Goal: Information Seeking & Learning: Check status

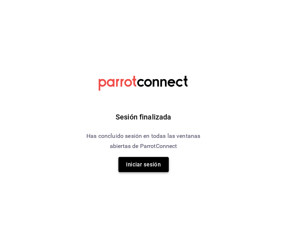
click at [145, 162] on button "Iniciar sesión" at bounding box center [144, 164] width 50 height 15
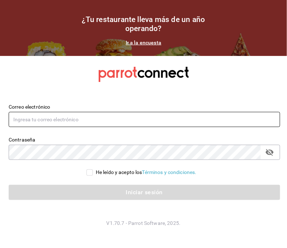
type input "[EMAIL_ADDRESS][DOMAIN_NAME]"
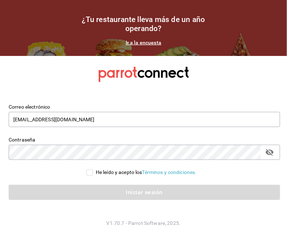
click at [93, 170] on input "He leído y acepto los Términos y condiciones." at bounding box center [90, 172] width 6 height 6
checkbox input "true"
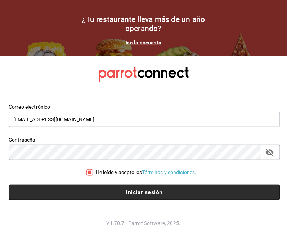
click at [106, 186] on button "Iniciar sesión" at bounding box center [145, 192] width 272 height 15
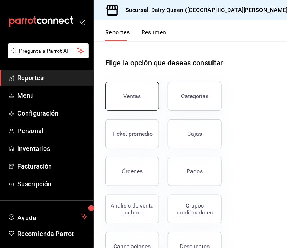
click at [125, 92] on button "Ventas" at bounding box center [132, 96] width 54 height 29
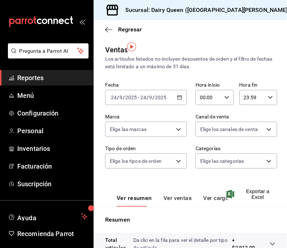
click at [249, 10] on h3 "Sucursal: Dairy Queen ([GEOGRAPHIC_DATA][PERSON_NAME])" at bounding box center [205, 10] width 171 height 9
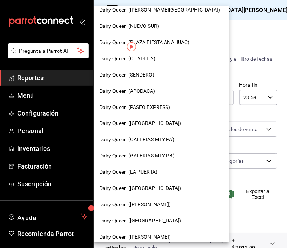
scroll to position [214, 0]
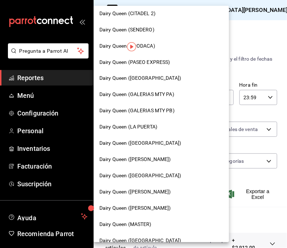
click at [148, 131] on div "Dairy Queen (LA PUERTA)" at bounding box center [162, 127] width 136 height 16
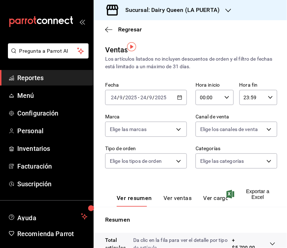
click at [177, 95] on icon "button" at bounding box center [179, 97] width 5 height 5
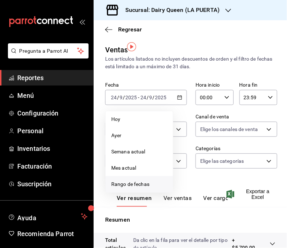
click at [123, 180] on span "Rango de fechas" at bounding box center [139, 184] width 56 height 8
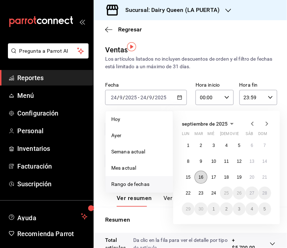
click at [200, 175] on abbr "16" at bounding box center [201, 177] width 5 height 5
click at [189, 190] on abbr "22" at bounding box center [188, 192] width 5 height 5
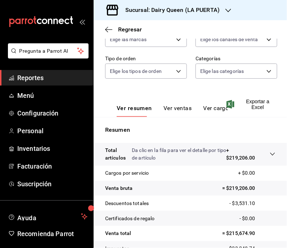
scroll to position [138, 0]
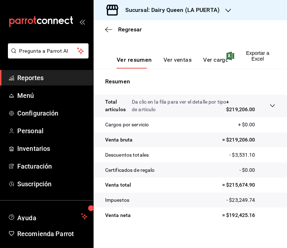
click at [226, 11] on icon "button" at bounding box center [229, 11] width 6 height 6
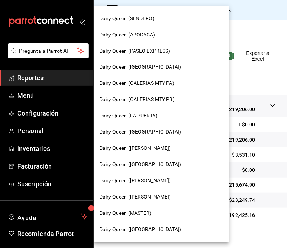
scroll to position [304, 0]
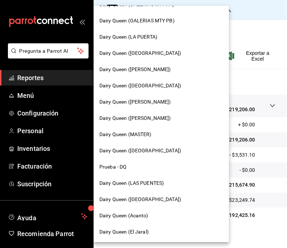
click at [160, 72] on div "Dairy Queen ([PERSON_NAME])" at bounding box center [162, 70] width 124 height 8
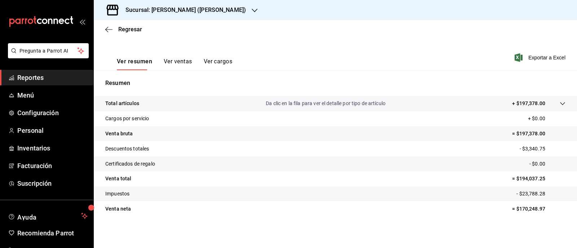
scroll to position [92, 0]
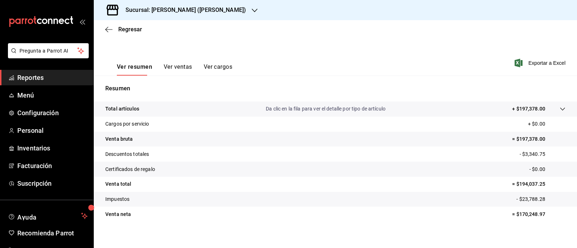
click at [218, 3] on div "Sucursal: Dairy Queen (GARCIA)" at bounding box center [180, 10] width 161 height 20
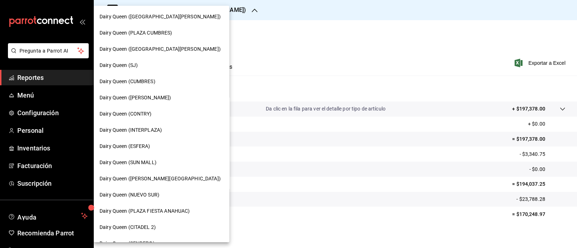
click at [177, 22] on div "Dairy Queen ([GEOGRAPHIC_DATA][PERSON_NAME])" at bounding box center [162, 17] width 136 height 16
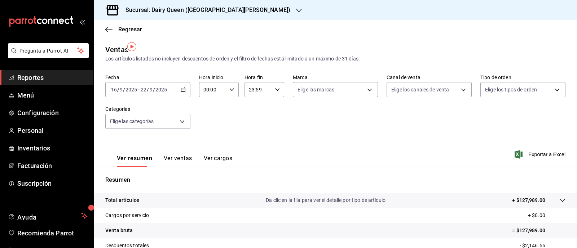
click at [287, 12] on icon "button" at bounding box center [299, 11] width 6 height 6
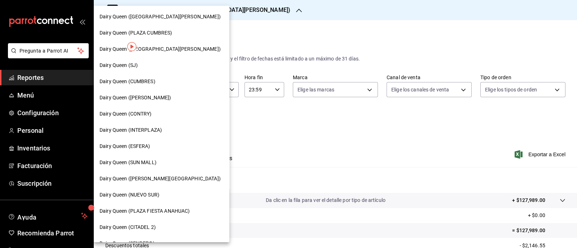
click at [155, 101] on span "Dairy Queen ([PERSON_NAME])" at bounding box center [136, 98] width 72 height 8
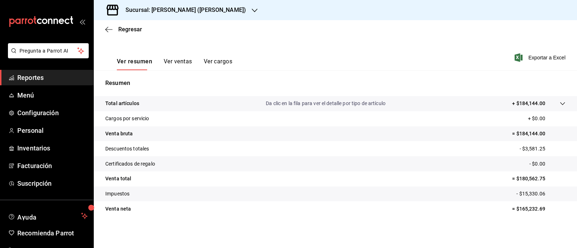
scroll to position [92, 0]
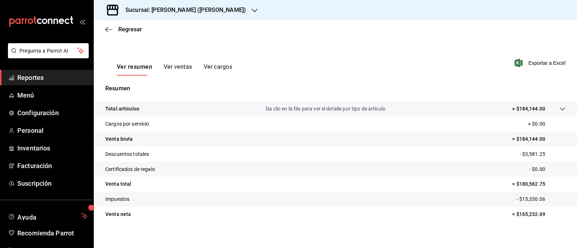
click at [224, 10] on div "Sucursal: Dairy Queen (HUMBERTO)" at bounding box center [180, 10] width 161 height 20
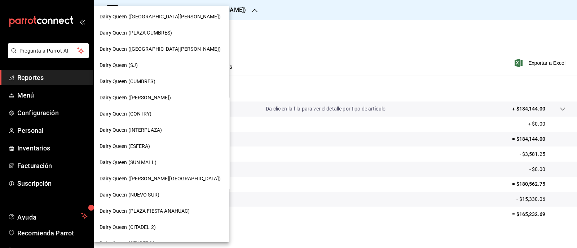
click at [158, 135] on div "Dairy Queen (INTERPLAZA)" at bounding box center [162, 130] width 136 height 16
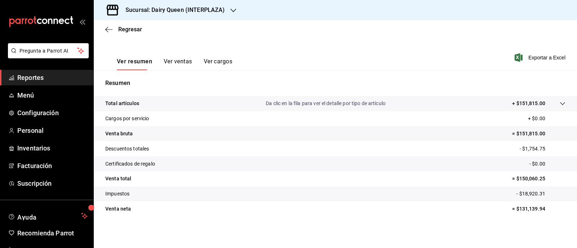
scroll to position [92, 0]
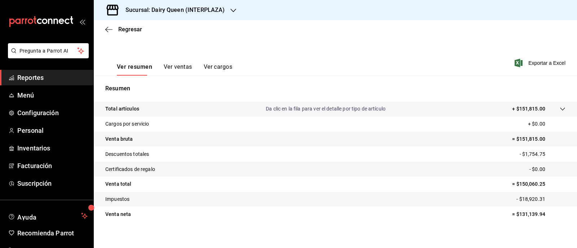
click at [230, 9] on icon "button" at bounding box center [233, 11] width 6 height 6
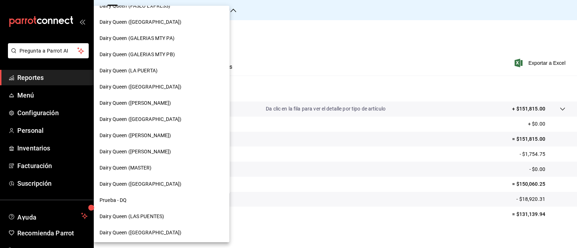
scroll to position [304, 0]
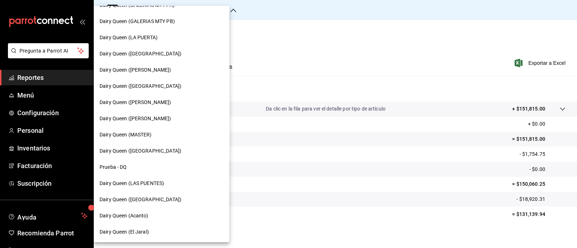
click at [154, 197] on span "Dairy Queen ([GEOGRAPHIC_DATA])" at bounding box center [141, 200] width 82 height 8
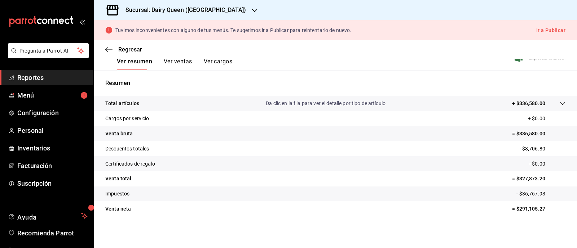
scroll to position [112, 0]
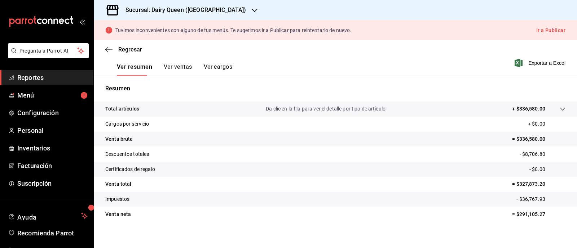
click at [236, 9] on div "Sucursal: Dairy Queen (PLAZA KUNE)" at bounding box center [180, 10] width 161 height 20
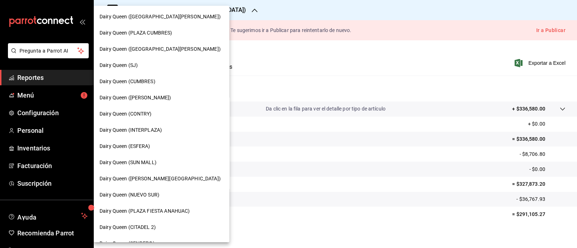
click at [138, 67] on div "Dairy Queen (SJ)" at bounding box center [162, 66] width 124 height 8
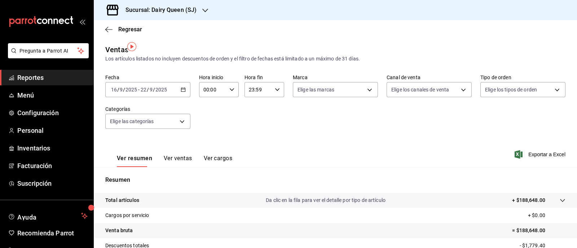
click at [206, 12] on icon "button" at bounding box center [205, 11] width 6 height 6
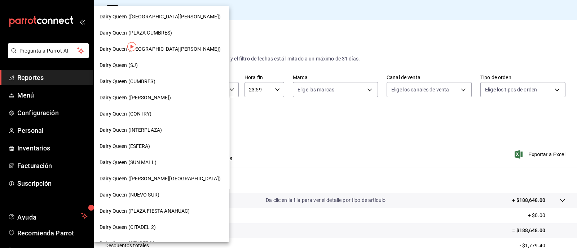
click at [161, 81] on div "Dairy Queen (CUMBRES)" at bounding box center [162, 82] width 124 height 8
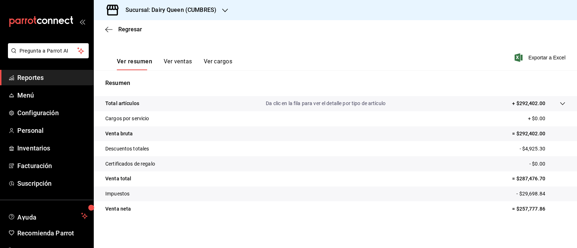
scroll to position [92, 0]
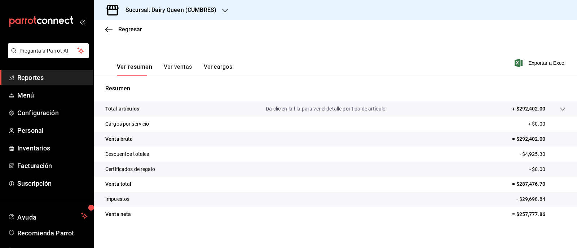
click at [227, 8] on div "Sucursal: Dairy Queen (CUMBRES)" at bounding box center [165, 10] width 131 height 20
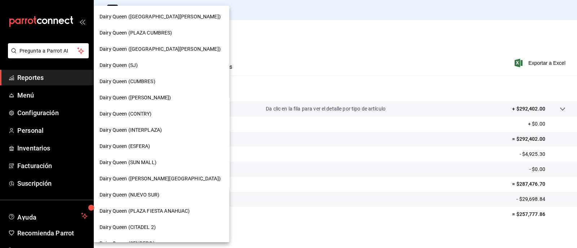
click at [179, 31] on div "Dairy Queen (PLAZA CUMBRES)" at bounding box center [162, 33] width 124 height 8
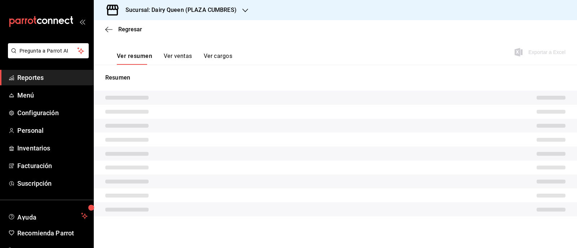
scroll to position [92, 0]
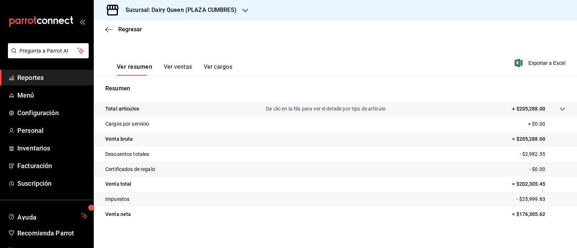
click at [245, 9] on icon "button" at bounding box center [245, 11] width 6 height 6
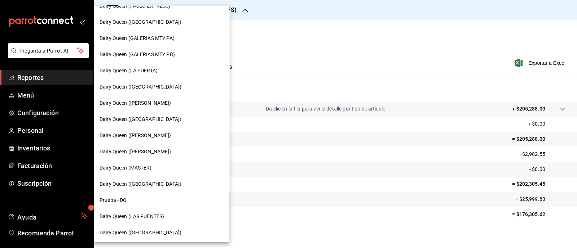
scroll to position [304, 0]
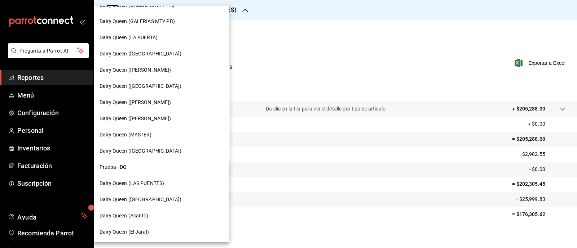
click at [171, 23] on span "Dairy Queen (GALERIAS MTY PB)" at bounding box center [137, 22] width 75 height 8
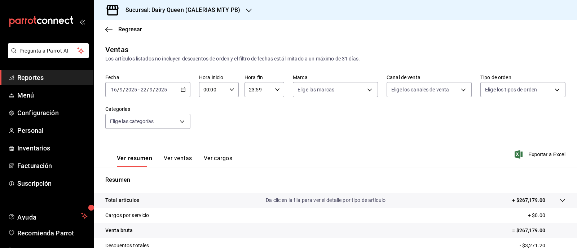
scroll to position [92, 0]
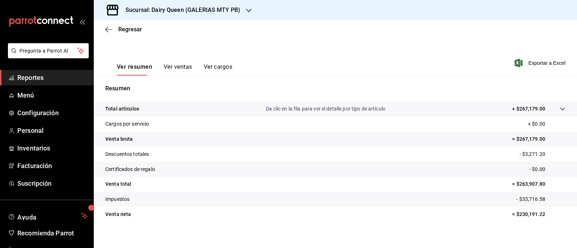
drag, startPoint x: 115, startPoint y: 172, endPoint x: 538, endPoint y: 174, distance: 422.9
click at [287, 177] on tr "Venta total = $263,907.80" at bounding box center [335, 184] width 483 height 15
click at [243, 10] on div "Sucursal: Dairy Queen (GALERIAS MTY PB)" at bounding box center [177, 10] width 155 height 20
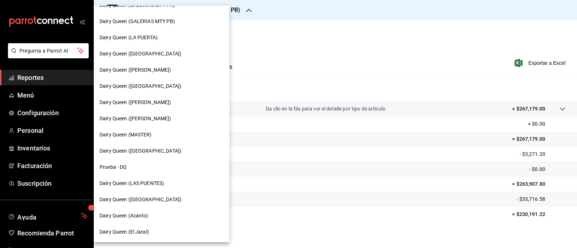
scroll to position [259, 0]
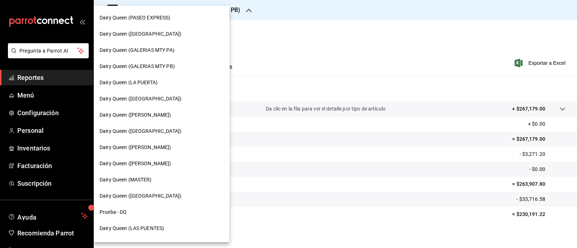
click at [165, 52] on span "Dairy Queen (GALERIAS MTY PA)" at bounding box center [137, 51] width 75 height 8
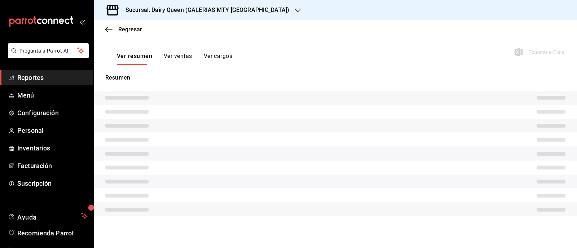
scroll to position [92, 0]
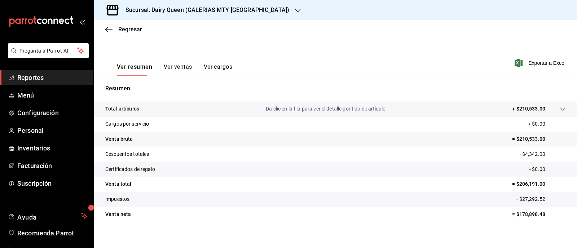
click at [287, 9] on icon "button" at bounding box center [298, 11] width 6 height 6
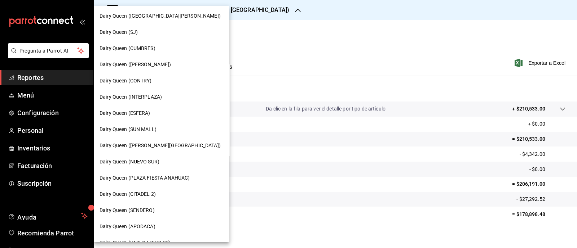
scroll to position [0, 0]
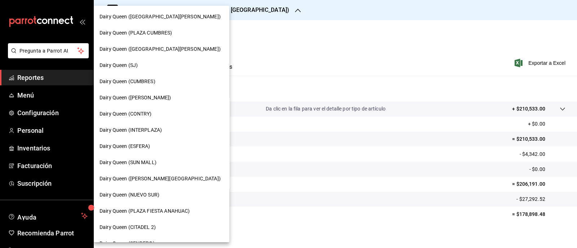
click at [150, 113] on span "Dairy Queen (CONTRY)" at bounding box center [126, 114] width 52 height 8
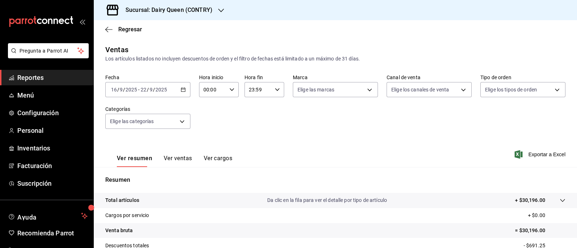
scroll to position [92, 0]
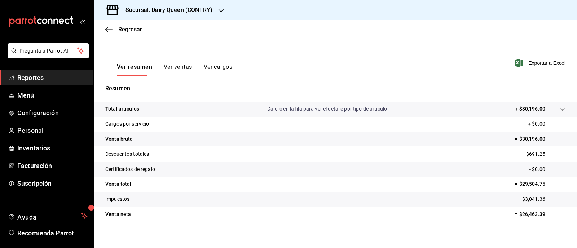
click at [216, 7] on div "Sucursal: Dairy Queen (CONTRY)" at bounding box center [163, 10] width 127 height 20
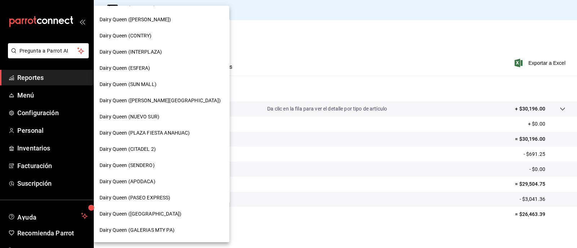
scroll to position [33, 0]
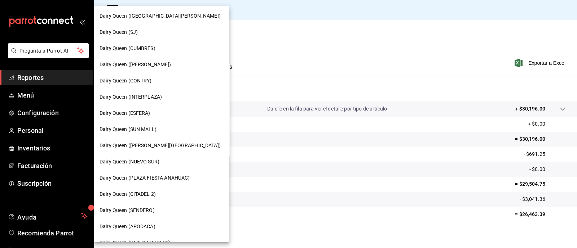
click at [160, 142] on div "Dairy Queen ([PERSON_NAME][GEOGRAPHIC_DATA])" at bounding box center [162, 146] width 124 height 8
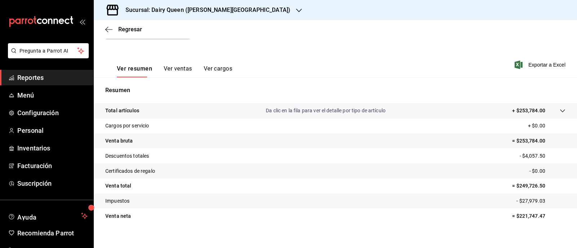
scroll to position [92, 0]
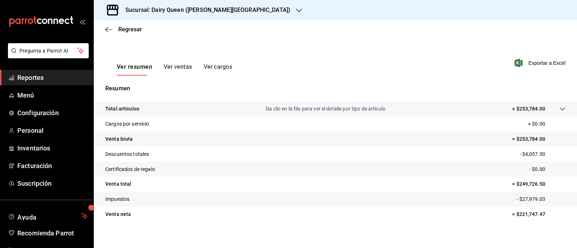
click at [224, 13] on div "Sucursal: Dairy Queen (VALLE ALTO)" at bounding box center [202, 10] width 205 height 20
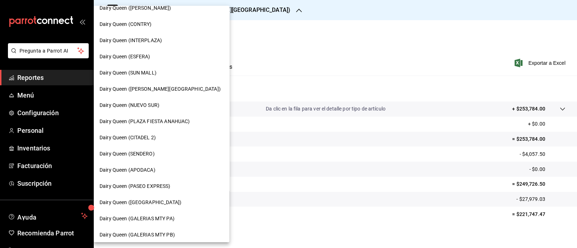
scroll to position [180, 0]
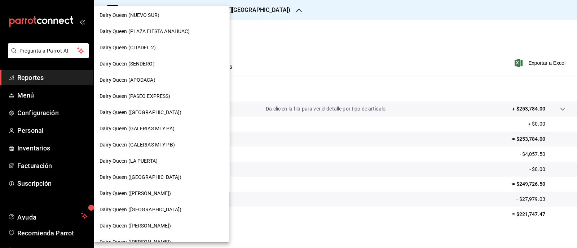
click at [154, 17] on span "Dairy Queen (NUEVO SUR)" at bounding box center [130, 16] width 60 height 8
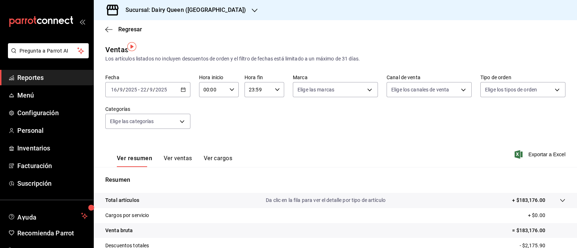
scroll to position [92, 0]
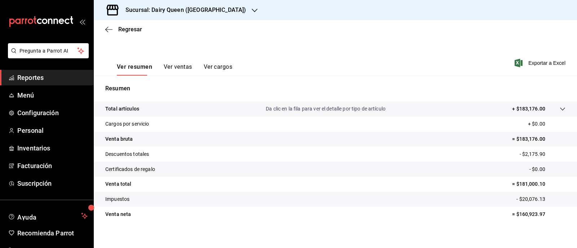
click at [232, 10] on div "Sucursal: Dairy Queen (NUEVO SUR)" at bounding box center [180, 10] width 161 height 20
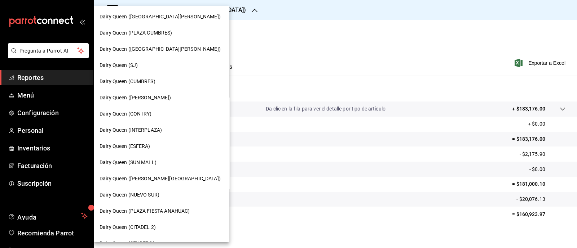
click at [186, 49] on span "Dairy Queen ([GEOGRAPHIC_DATA][PERSON_NAME])" at bounding box center [160, 49] width 121 height 8
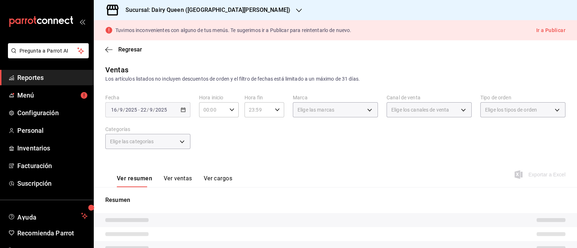
scroll to position [112, 0]
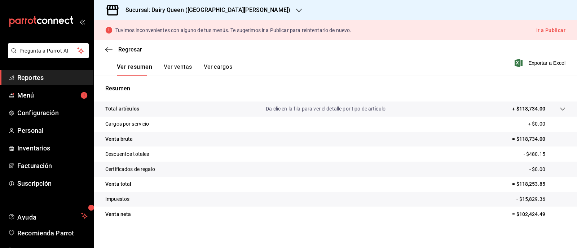
click at [287, 12] on icon "button" at bounding box center [299, 11] width 6 height 6
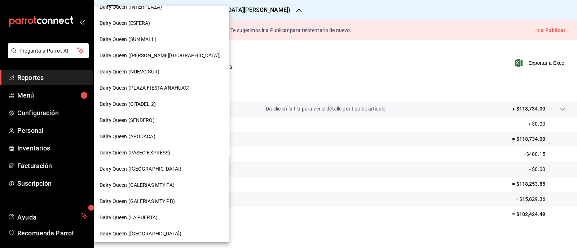
scroll to position [78, 0]
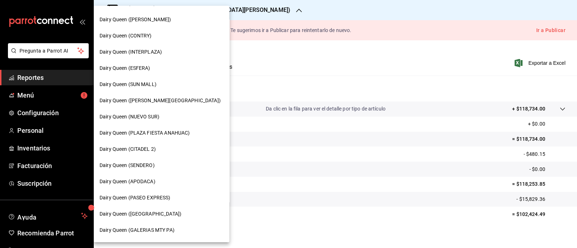
click at [142, 67] on span "Dairy Queen (ESFERA)" at bounding box center [125, 69] width 51 height 8
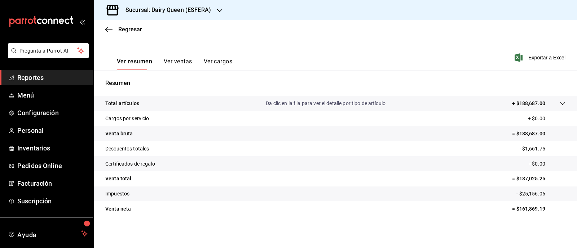
scroll to position [92, 0]
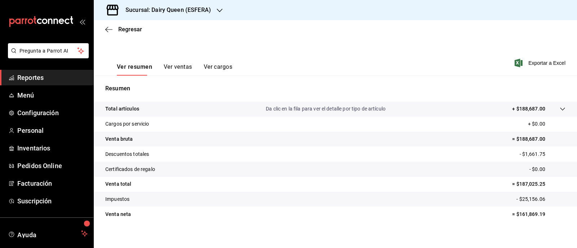
click at [210, 18] on div "Sucursal: Dairy Queen (ESFERA)" at bounding box center [163, 10] width 126 height 20
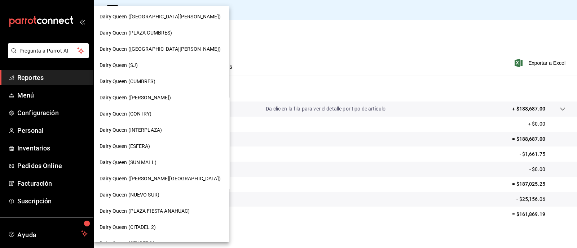
click at [215, 12] on div at bounding box center [288, 124] width 577 height 248
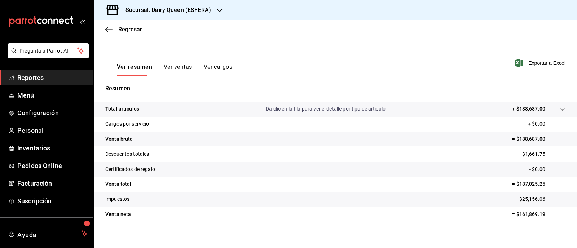
click at [217, 10] on icon "button" at bounding box center [220, 11] width 6 height 6
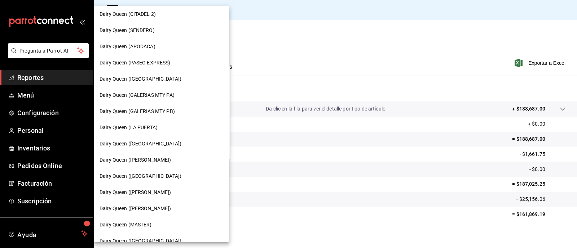
scroll to position [168, 0]
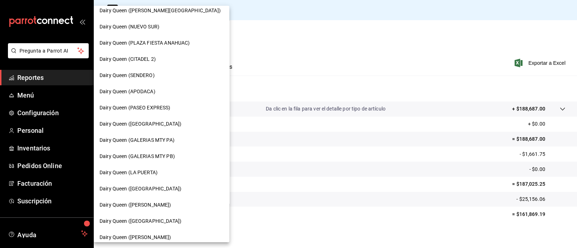
click at [148, 74] on span "Dairy Queen (SENDERO)" at bounding box center [127, 76] width 55 height 8
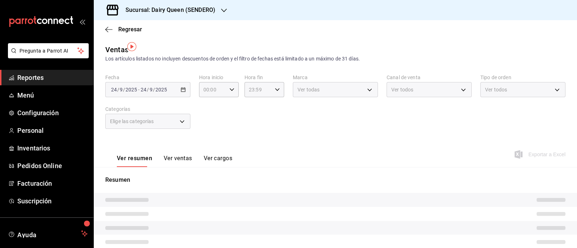
scroll to position [103, 0]
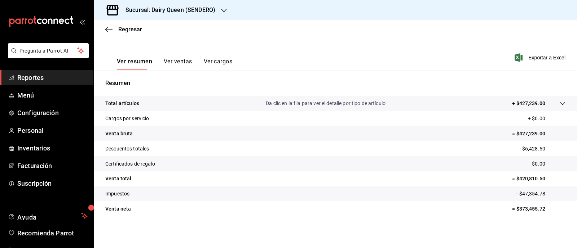
scroll to position [92, 0]
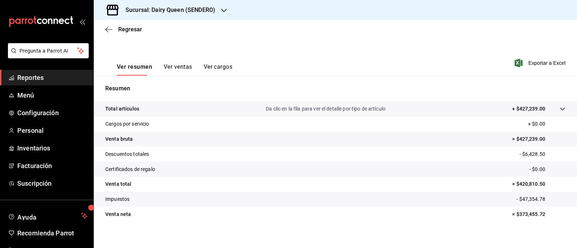
click at [225, 12] on icon "button" at bounding box center [224, 11] width 6 height 6
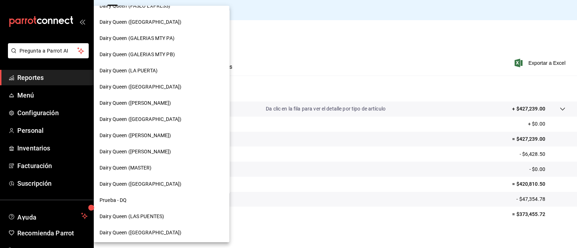
scroll to position [304, 0]
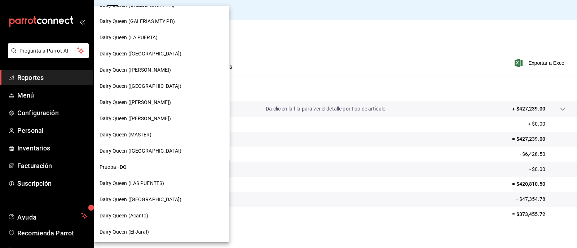
click at [159, 189] on div "Dairy Queen (LAS PUENTES)" at bounding box center [162, 184] width 136 height 16
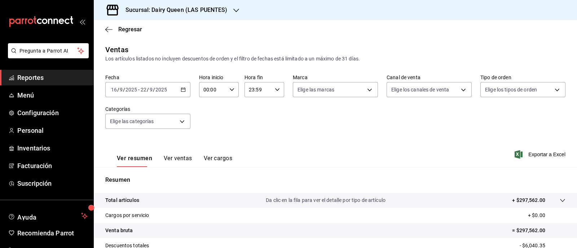
scroll to position [92, 0]
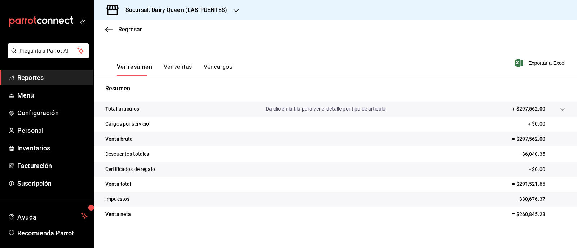
click at [235, 13] on icon "button" at bounding box center [236, 11] width 6 height 6
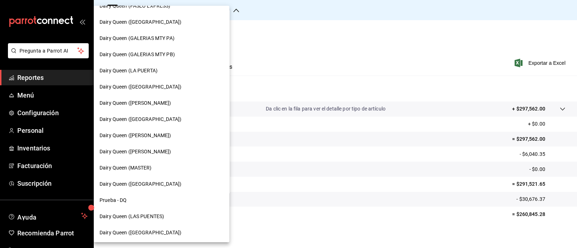
scroll to position [304, 0]
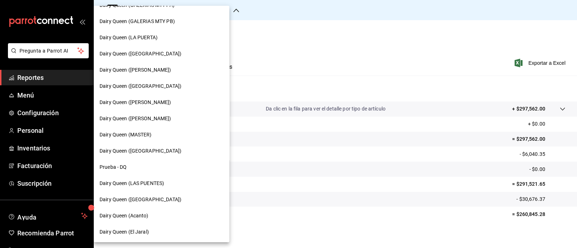
click at [167, 100] on span "Dairy Queen ([PERSON_NAME])" at bounding box center [136, 103] width 72 height 8
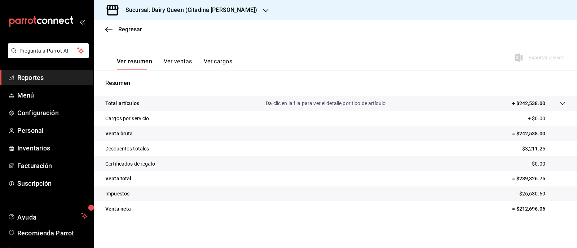
scroll to position [92, 0]
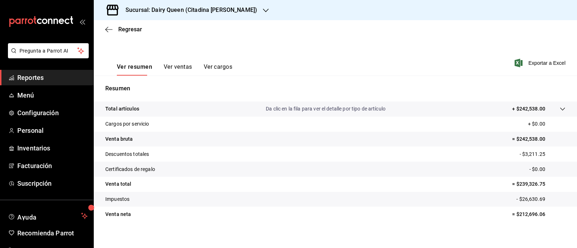
click at [263, 7] on div at bounding box center [266, 10] width 6 height 8
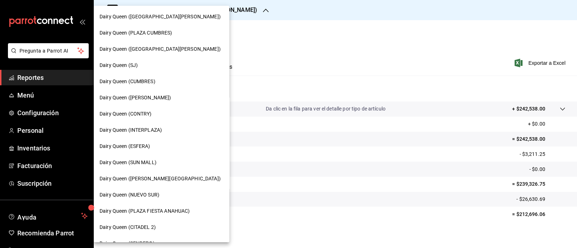
click at [247, 7] on div at bounding box center [288, 124] width 577 height 248
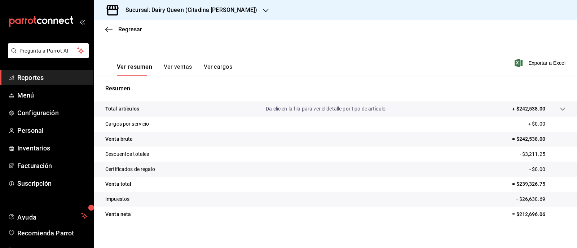
click at [263, 7] on div at bounding box center [266, 10] width 6 height 8
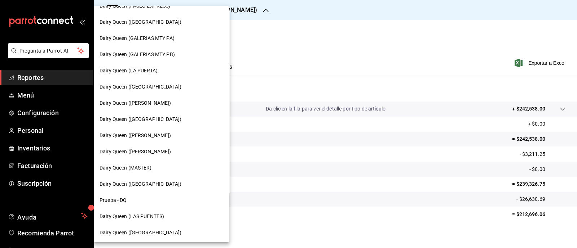
scroll to position [304, 0]
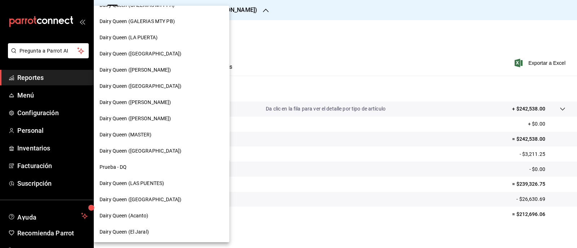
click at [165, 84] on div "Dairy Queen ([GEOGRAPHIC_DATA])" at bounding box center [162, 87] width 124 height 8
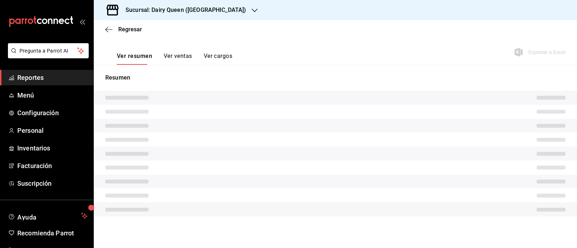
scroll to position [92, 0]
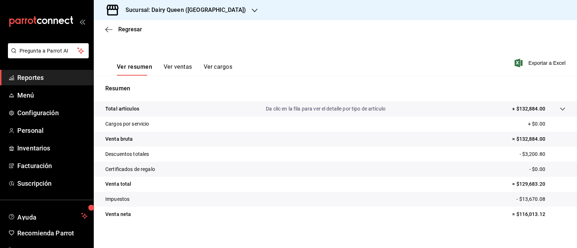
click at [223, 12] on h3 "Sucursal: Dairy Queen ([GEOGRAPHIC_DATA])" at bounding box center [183, 10] width 126 height 9
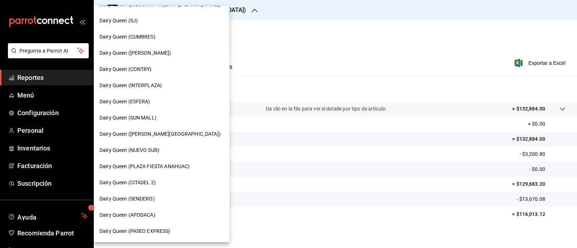
scroll to position [90, 0]
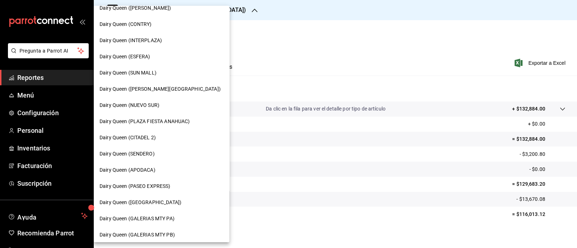
click at [185, 127] on div "Dairy Queen (PLAZA FIESTA ANAHUAC)" at bounding box center [162, 122] width 136 height 16
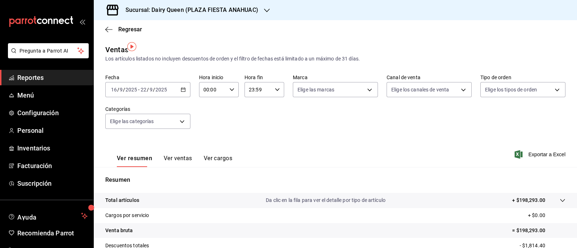
scroll to position [92, 0]
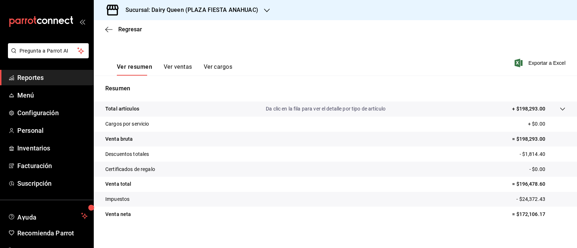
click at [264, 12] on icon "button" at bounding box center [267, 11] width 6 height 6
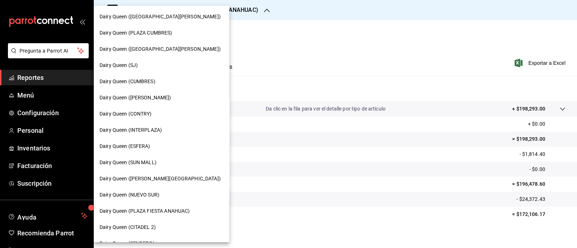
scroll to position [45, 0]
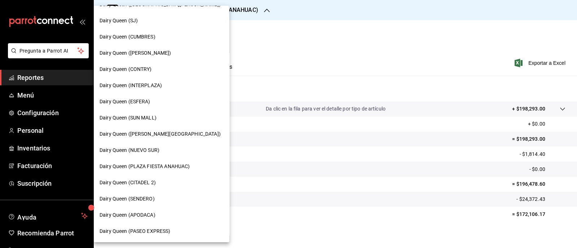
click at [156, 181] on div "Dairy Queen (CITADEL 2)" at bounding box center [162, 183] width 124 height 8
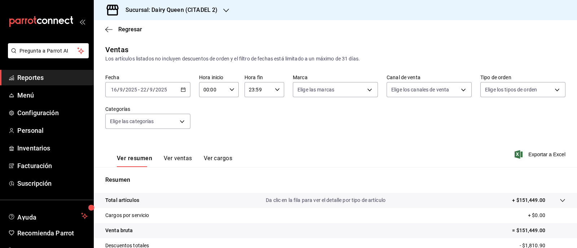
scroll to position [92, 0]
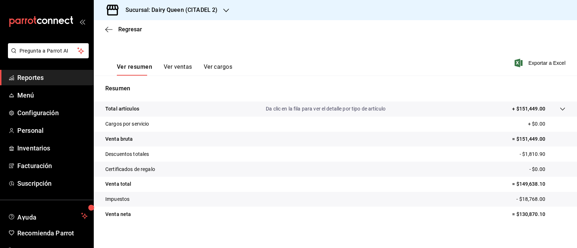
click at [231, 13] on div "Sucursal: Dairy Queen (CITADEL 2)" at bounding box center [335, 10] width 483 height 20
click at [227, 11] on icon "button" at bounding box center [226, 11] width 6 height 6
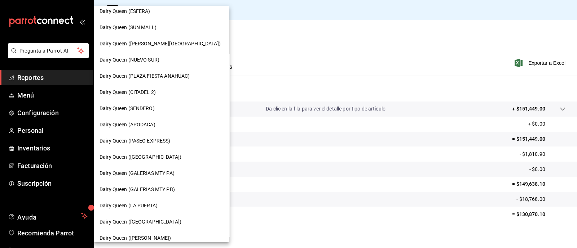
scroll to position [225, 0]
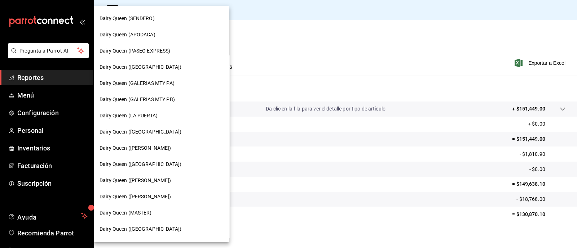
click at [159, 51] on span "Dairy Queen (PASEO EXPRESS)" at bounding box center [135, 51] width 71 height 8
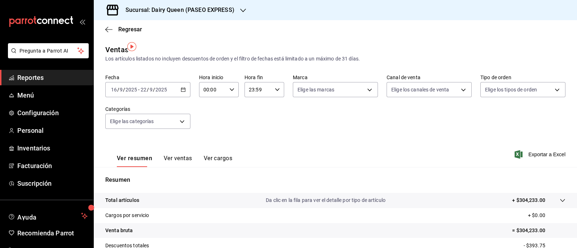
scroll to position [92, 0]
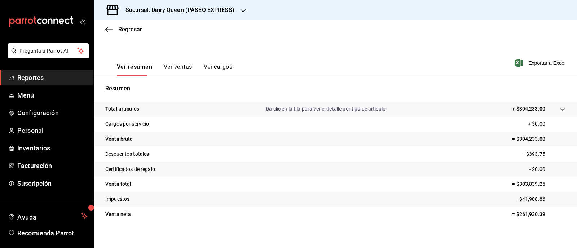
click at [240, 7] on div at bounding box center [243, 10] width 6 height 8
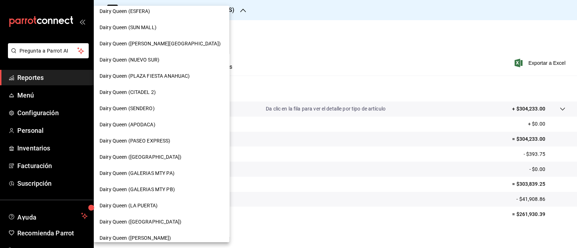
scroll to position [180, 0]
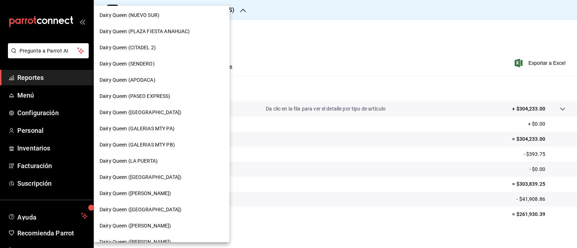
click at [164, 114] on div "Dairy Queen ([GEOGRAPHIC_DATA])" at bounding box center [162, 113] width 124 height 8
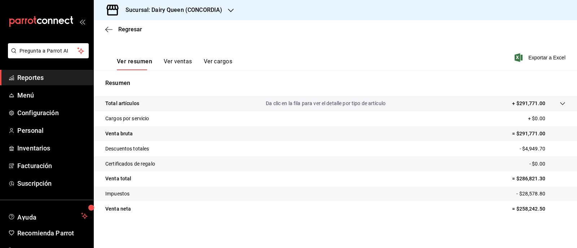
scroll to position [92, 0]
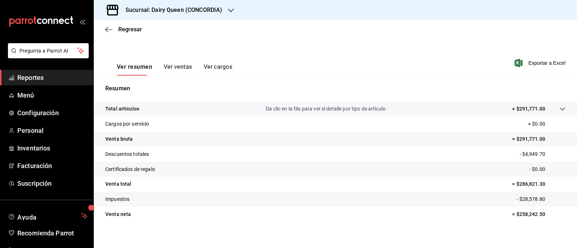
click at [226, 6] on div "Sucursal: Dairy Queen (CONCORDIA)" at bounding box center [168, 10] width 137 height 20
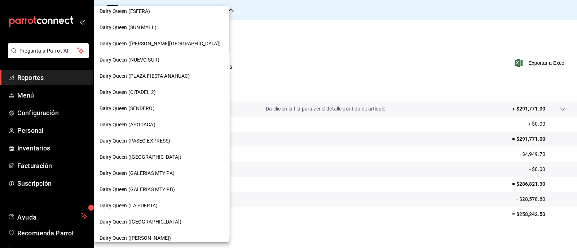
scroll to position [225, 0]
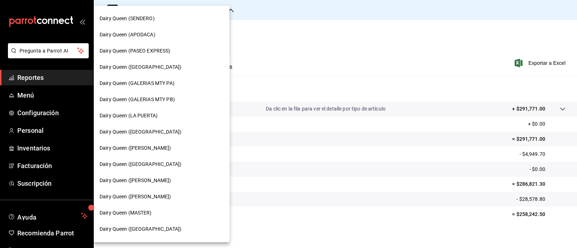
click at [251, 25] on div at bounding box center [288, 124] width 577 height 248
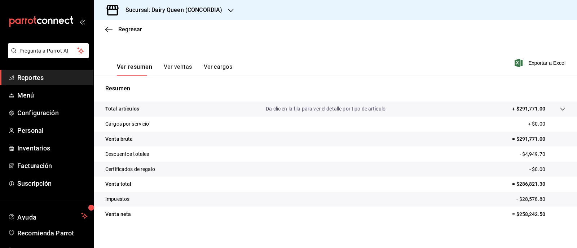
click at [228, 8] on icon "button" at bounding box center [231, 11] width 6 height 6
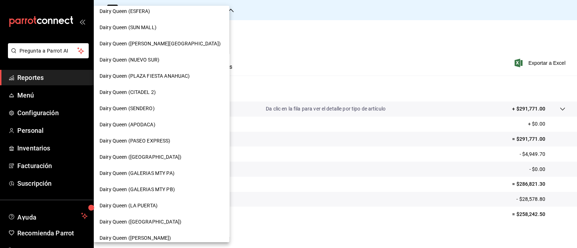
scroll to position [133, 0]
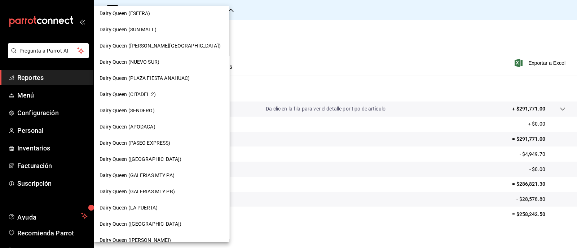
drag, startPoint x: 220, startPoint y: 104, endPoint x: 220, endPoint y: 94, distance: 10.5
click at [220, 94] on div at bounding box center [288, 124] width 577 height 248
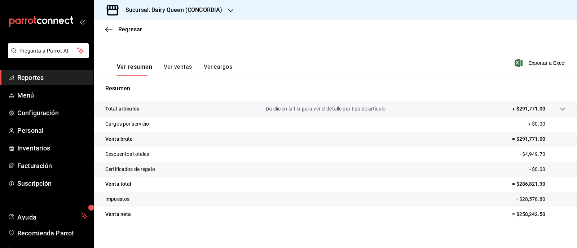
click at [234, 9] on div "Sucursal: Dairy Queen (CONCORDIA)" at bounding box center [168, 10] width 137 height 20
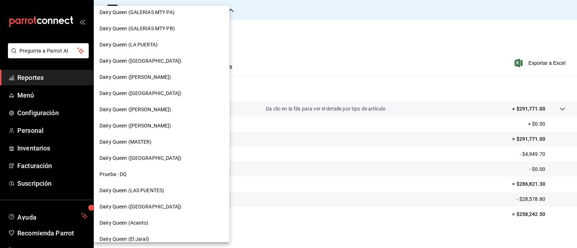
scroll to position [304, 0]
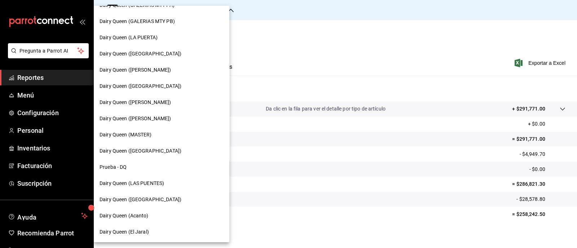
click at [160, 150] on span "Dairy Queen ([GEOGRAPHIC_DATA])" at bounding box center [141, 151] width 82 height 8
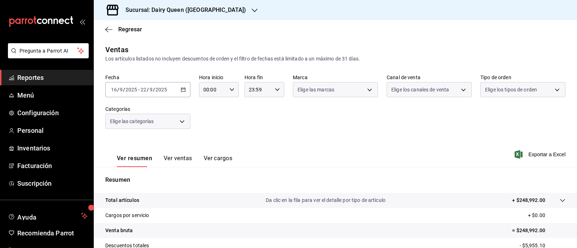
scroll to position [92, 0]
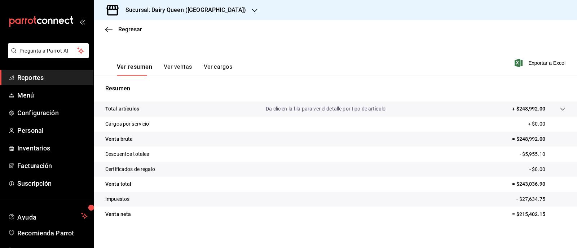
click at [252, 10] on icon "button" at bounding box center [255, 11] width 6 height 6
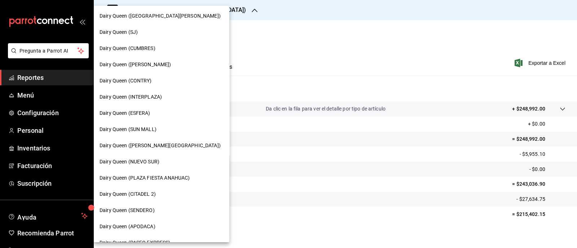
scroll to position [0, 0]
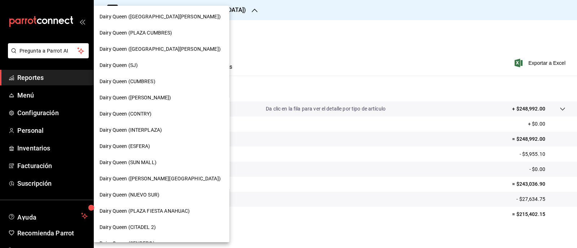
click at [149, 159] on span "Dairy Queen (SUN MALL)" at bounding box center [128, 163] width 57 height 8
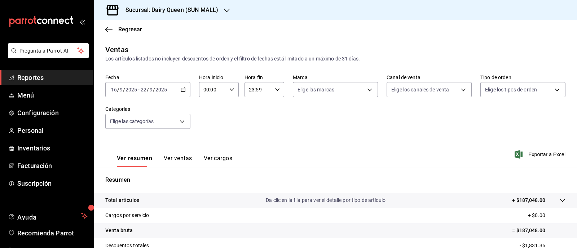
scroll to position [92, 0]
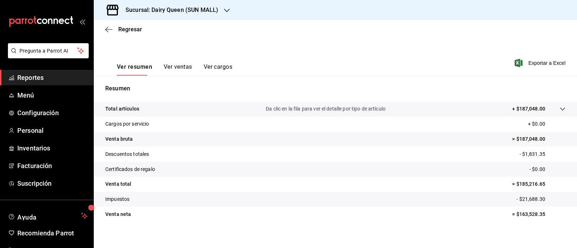
click at [227, 14] on div "Sucursal: Dairy Queen (SUN MALL)" at bounding box center [166, 10] width 133 height 20
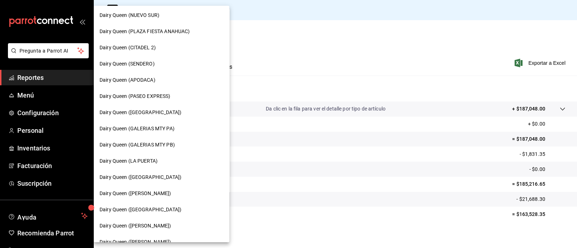
scroll to position [304, 0]
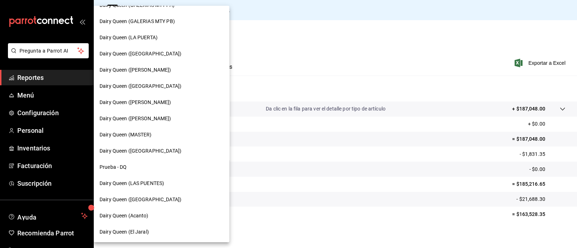
click at [136, 216] on span "Dairy Queen (Acanto)" at bounding box center [124, 216] width 49 height 8
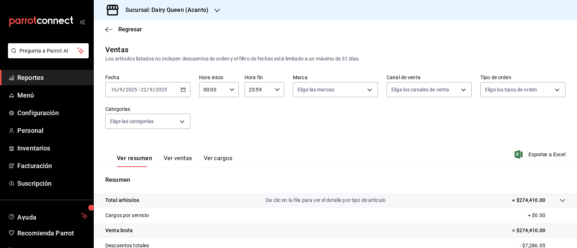
scroll to position [92, 0]
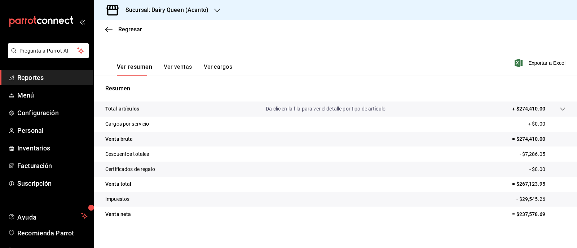
click at [215, 13] on div at bounding box center [217, 10] width 6 height 8
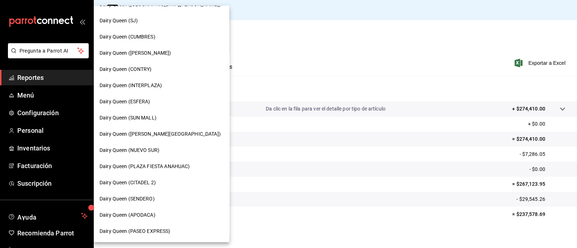
scroll to position [90, 0]
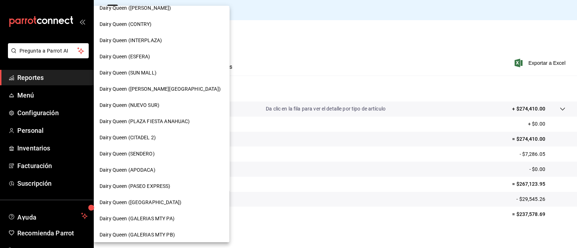
click at [154, 168] on span "Dairy Queen (APODACA)" at bounding box center [128, 171] width 56 height 8
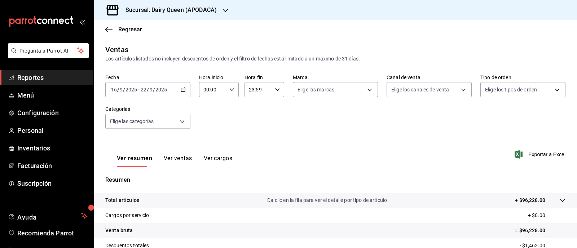
scroll to position [92, 0]
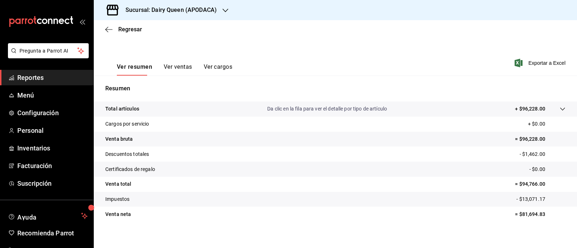
click at [217, 5] on div "Sucursal: Dairy Queen (APODACA)" at bounding box center [166, 10] width 132 height 20
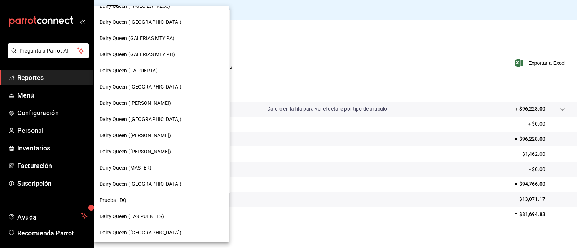
scroll to position [304, 0]
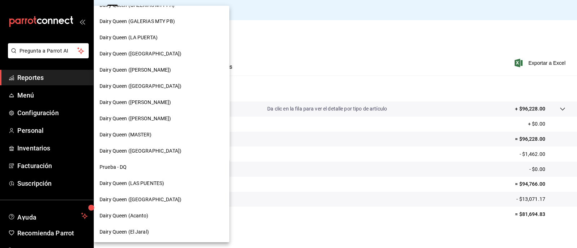
click at [158, 122] on span "Dairy Queen ([PERSON_NAME])" at bounding box center [136, 119] width 72 height 8
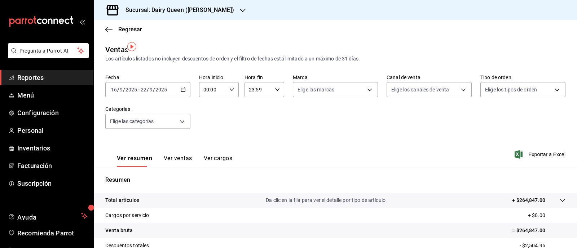
click at [184, 85] on div "2025-09-16 16 / 9 / 2025 - 2025-09-22 22 / 9 / 2025" at bounding box center [147, 89] width 85 height 15
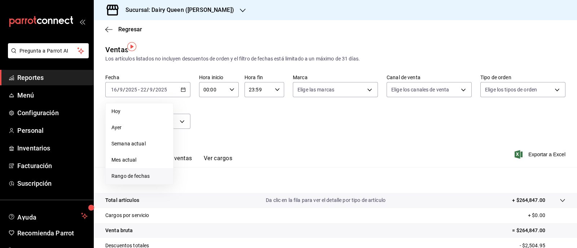
click at [137, 173] on span "Rango de fechas" at bounding box center [139, 177] width 56 height 8
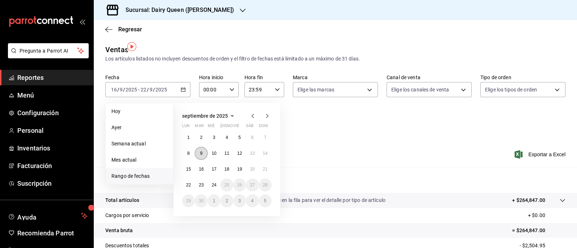
click at [199, 151] on button "9" at bounding box center [201, 153] width 13 height 13
click at [186, 170] on button "15" at bounding box center [188, 169] width 13 height 13
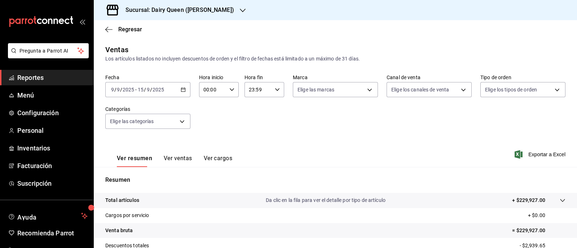
scroll to position [92, 0]
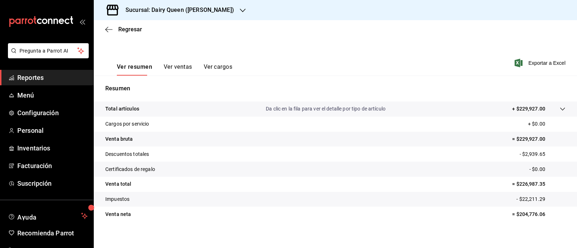
click at [240, 7] on div at bounding box center [243, 10] width 6 height 8
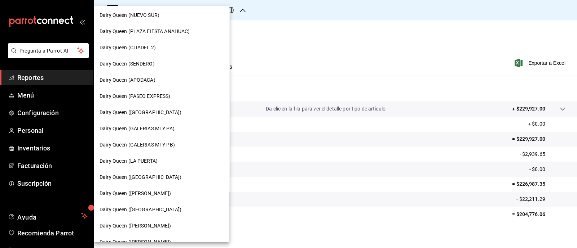
scroll to position [304, 0]
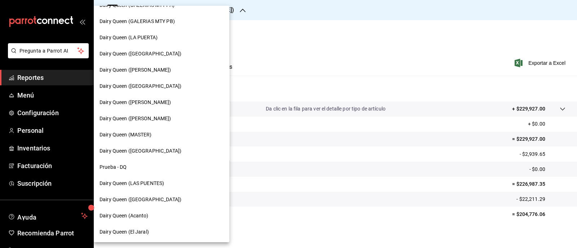
click at [153, 39] on span "Dairy Queen (LA PUERTA)" at bounding box center [129, 38] width 58 height 8
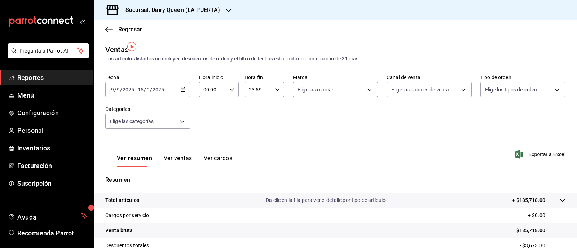
scroll to position [92, 0]
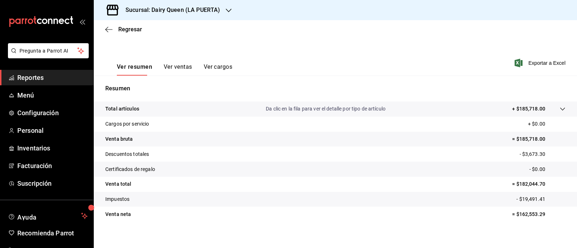
click at [230, 11] on icon "button" at bounding box center [229, 11] width 6 height 6
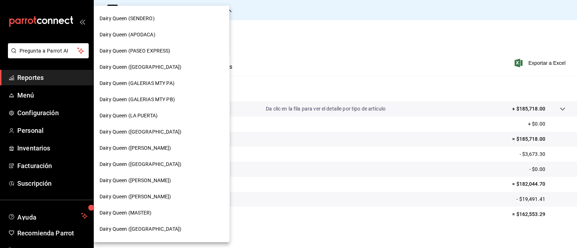
scroll to position [304, 0]
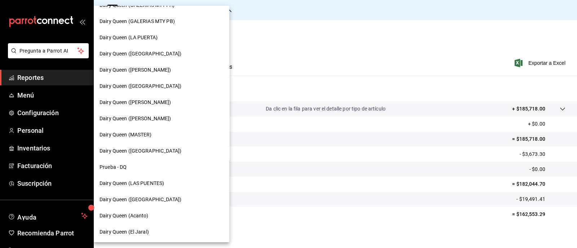
click at [138, 69] on span "Dairy Queen ([PERSON_NAME])" at bounding box center [136, 70] width 72 height 8
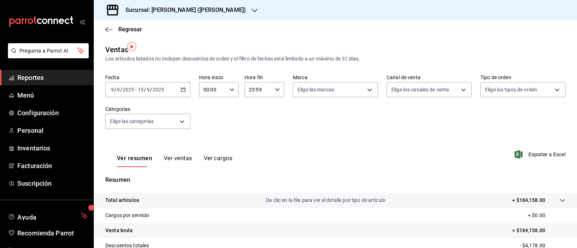
click at [252, 8] on icon "button" at bounding box center [255, 11] width 6 height 6
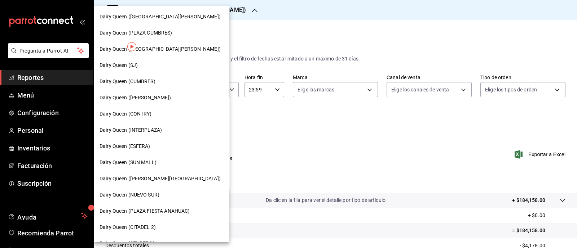
click at [183, 14] on span "Dairy Queen ([GEOGRAPHIC_DATA][PERSON_NAME])" at bounding box center [160, 17] width 121 height 8
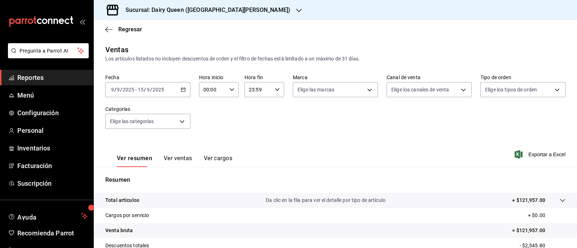
scroll to position [92, 0]
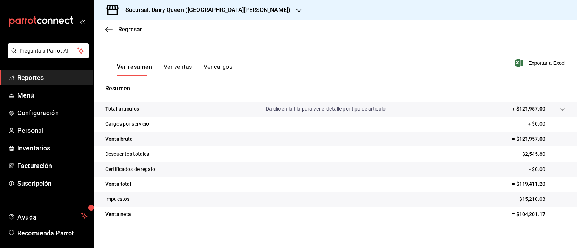
click at [287, 11] on icon "button" at bounding box center [299, 11] width 6 height 6
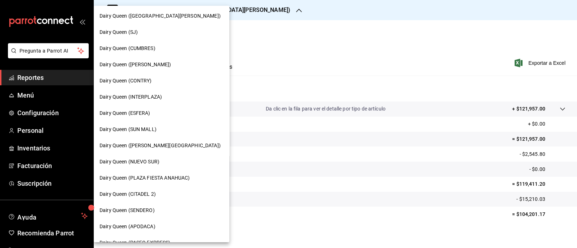
scroll to position [0, 0]
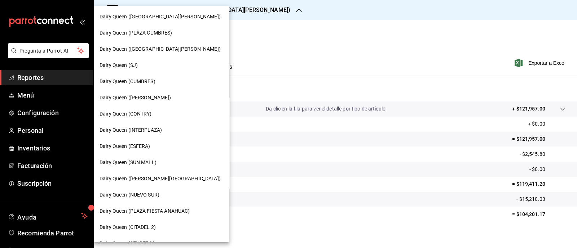
click at [155, 97] on span "Dairy Queen ([PERSON_NAME])" at bounding box center [136, 98] width 72 height 8
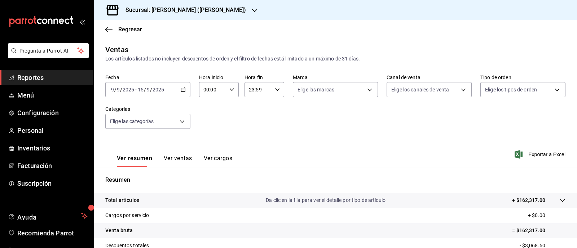
scroll to position [92, 0]
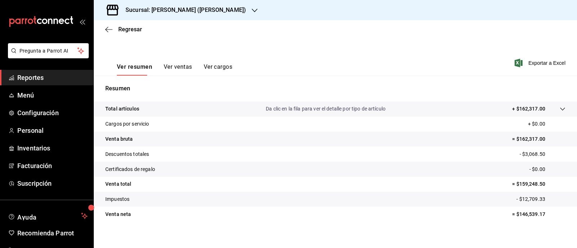
click at [215, 7] on h3 "Sucursal: Dairy Queen (HUMBERTO)" at bounding box center [183, 10] width 126 height 9
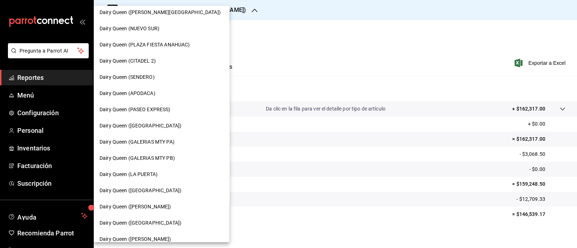
scroll to position [0, 0]
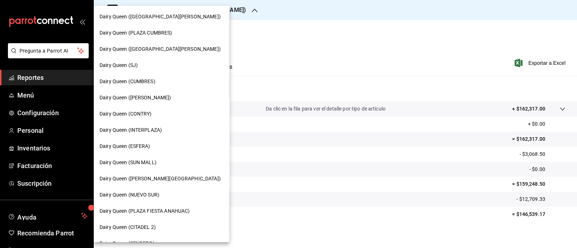
click at [206, 45] on div "Dairy Queen ([GEOGRAPHIC_DATA][PERSON_NAME])" at bounding box center [162, 49] width 136 height 16
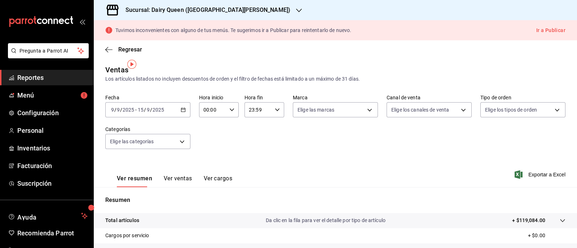
click at [278, 8] on div "Sucursal: Dairy Queen (PLAZA FIESTA SAN AGUSTIN)" at bounding box center [202, 10] width 205 height 20
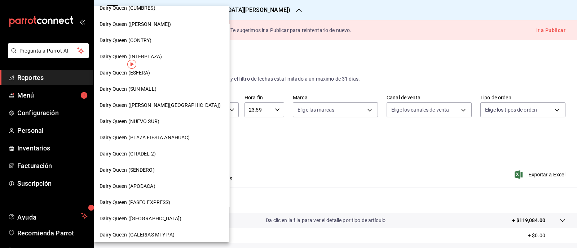
scroll to position [83, 0]
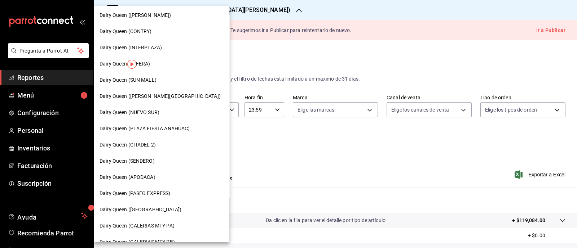
click at [158, 44] on span "Dairy Queen (INTERPLAZA)" at bounding box center [131, 48] width 62 height 8
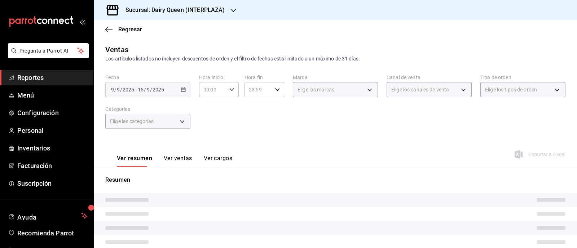
scroll to position [92, 0]
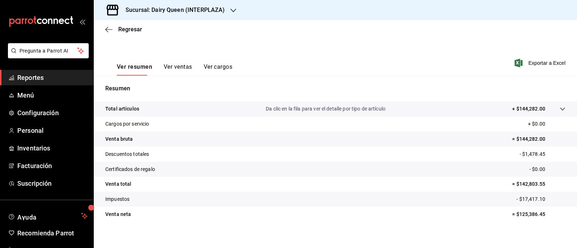
click at [228, 6] on div "Sucursal: Dairy Queen (INTERPLAZA)" at bounding box center [170, 10] width 140 height 20
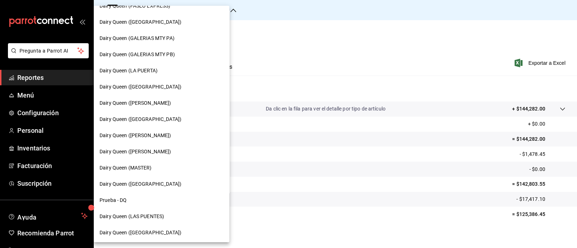
scroll to position [304, 0]
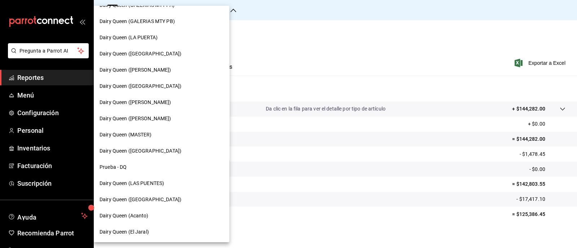
click at [142, 201] on span "Dairy Queen ([GEOGRAPHIC_DATA])" at bounding box center [141, 200] width 82 height 8
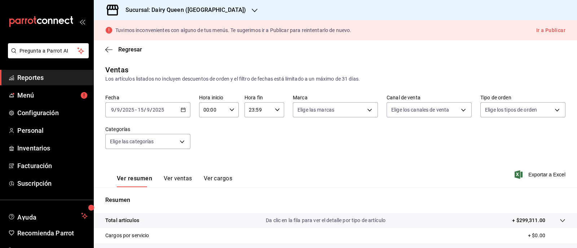
scroll to position [112, 0]
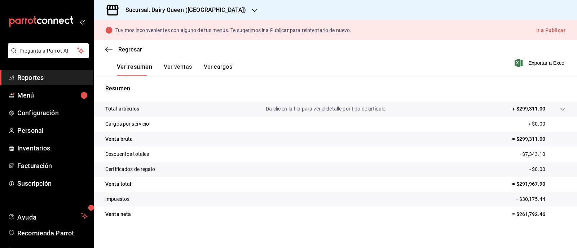
click at [216, 4] on div "Sucursal: Dairy Queen (PLAZA KUNE)" at bounding box center [180, 10] width 161 height 20
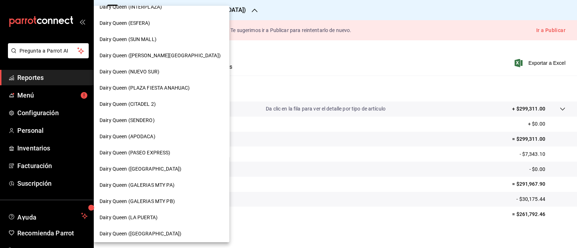
scroll to position [0, 0]
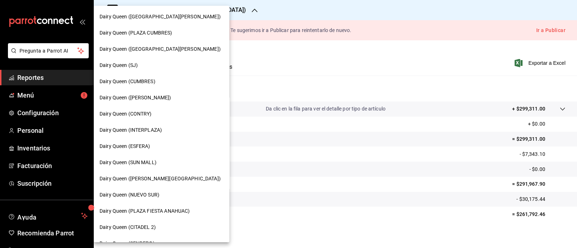
click at [142, 69] on div "Dairy Queen (SJ)" at bounding box center [162, 66] width 124 height 8
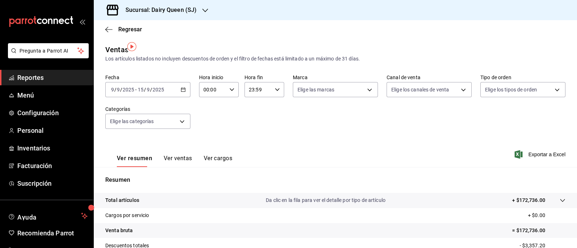
scroll to position [92, 0]
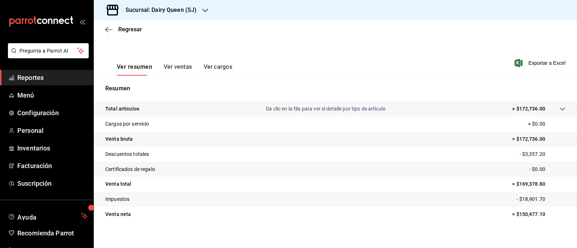
click at [209, 10] on div "Sucursal: Dairy Queen (SJ)" at bounding box center [155, 10] width 111 height 20
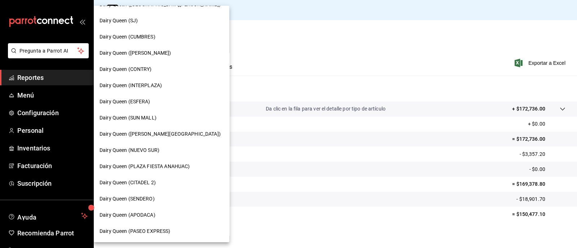
scroll to position [0, 0]
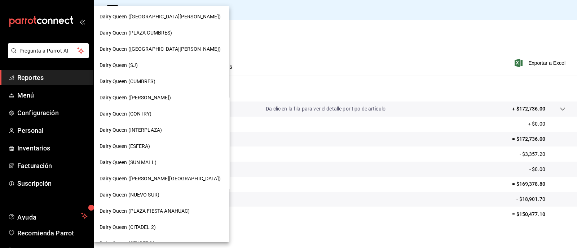
click at [159, 76] on div "Dairy Queen (CUMBRES)" at bounding box center [162, 82] width 136 height 16
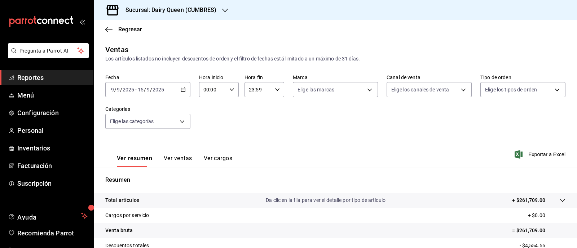
scroll to position [92, 0]
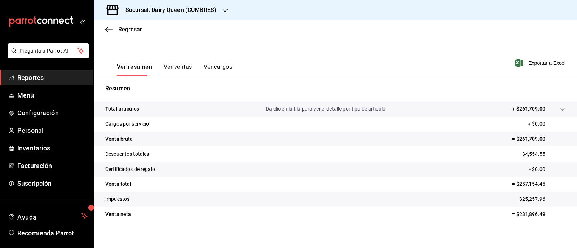
click at [218, 15] on div "Sucursal: Dairy Queen (CUMBRES)" at bounding box center [165, 10] width 131 height 20
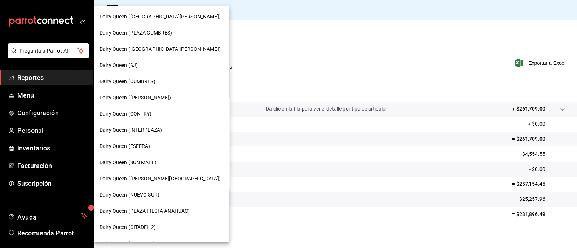
click at [162, 34] on span "Dairy Queen (PLAZA CUMBRES)" at bounding box center [136, 33] width 73 height 8
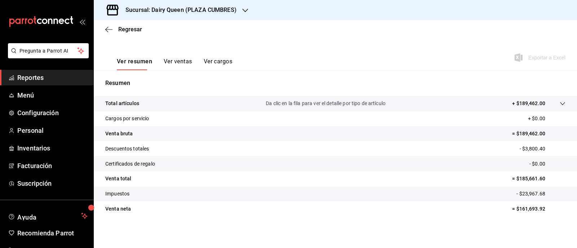
scroll to position [92, 0]
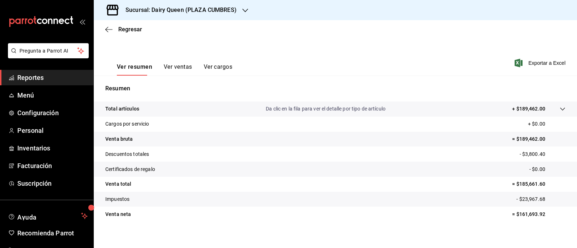
click at [247, 8] on icon "button" at bounding box center [245, 11] width 6 height 6
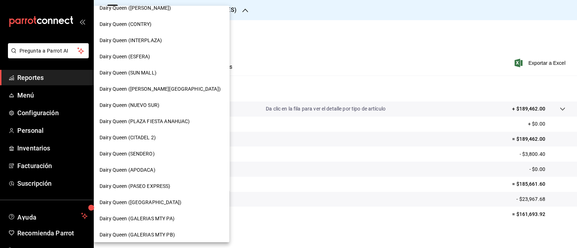
scroll to position [135, 0]
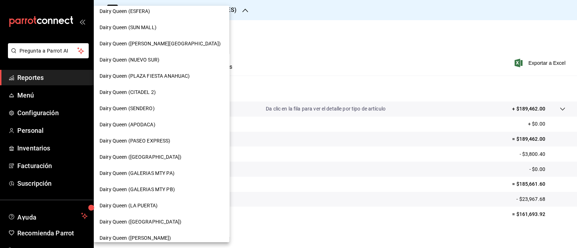
click at [168, 186] on span "Dairy Queen (GALERIAS MTY PB)" at bounding box center [137, 190] width 75 height 8
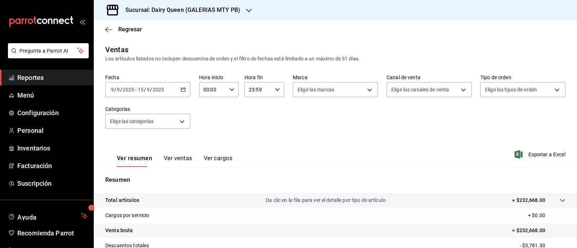
scroll to position [92, 0]
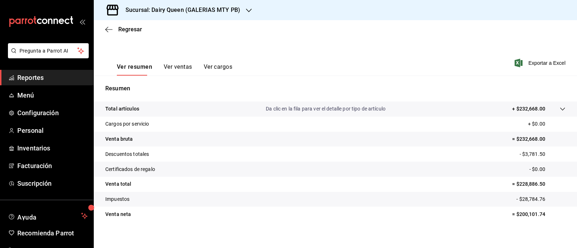
click at [287, 181] on p "= $228,886.50" at bounding box center [538, 185] width 53 height 8
click at [241, 12] on div "Sucursal: Dairy Queen (GALERIAS MTY PB)" at bounding box center [177, 10] width 155 height 20
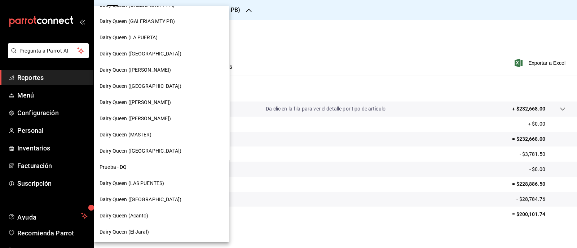
scroll to position [259, 0]
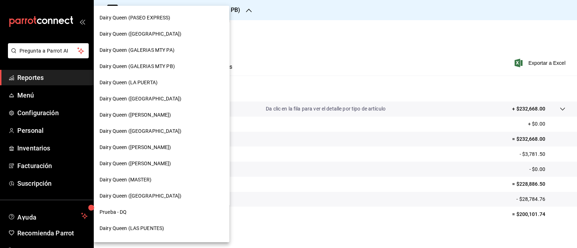
click at [175, 52] on div "Dairy Queen (GALERIAS MTY PA)" at bounding box center [162, 51] width 124 height 8
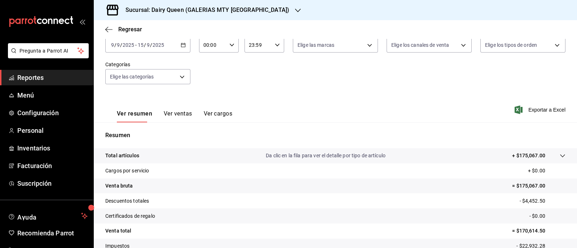
scroll to position [92, 0]
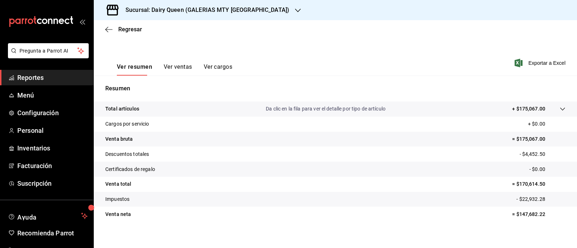
click at [287, 10] on icon "button" at bounding box center [298, 11] width 6 height 4
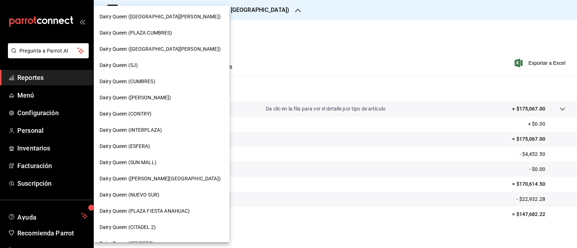
click at [150, 115] on span "Dairy Queen (CONTRY)" at bounding box center [126, 114] width 52 height 8
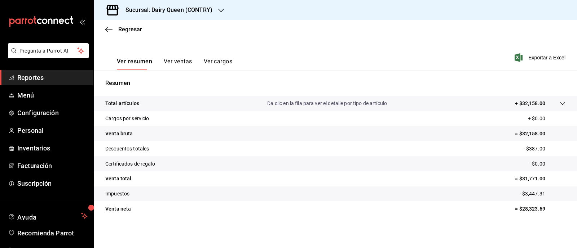
scroll to position [92, 0]
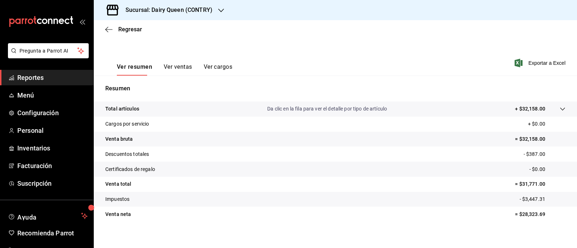
click at [218, 10] on icon "button" at bounding box center [221, 11] width 6 height 6
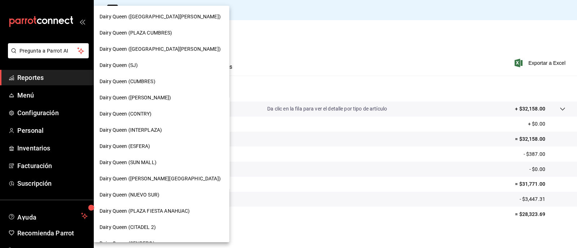
scroll to position [135, 0]
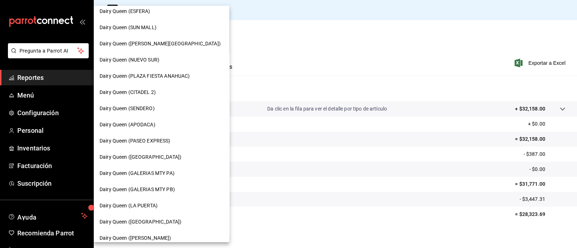
click at [157, 44] on span "Dairy Queen ([PERSON_NAME][GEOGRAPHIC_DATA])" at bounding box center [160, 44] width 121 height 8
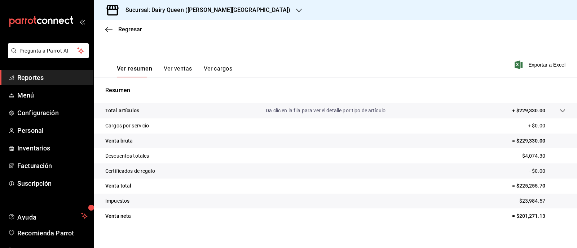
scroll to position [92, 0]
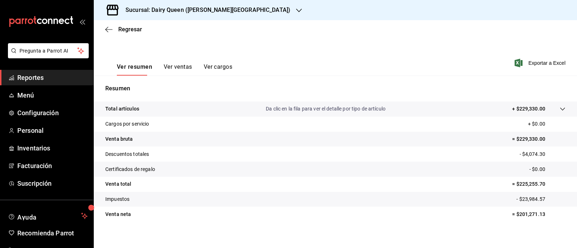
click at [175, 6] on h3 "Sucursal: Dairy Queen (VALLE ALTO)" at bounding box center [205, 10] width 171 height 9
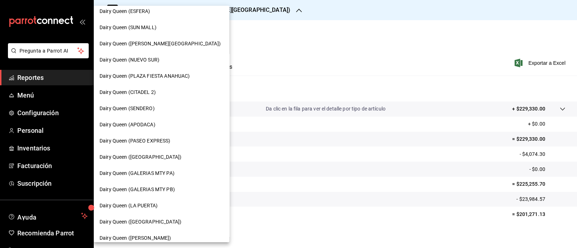
scroll to position [90, 0]
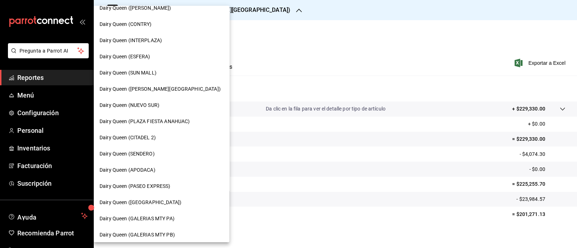
click at [159, 100] on div "Dairy Queen (NUEVO SUR)" at bounding box center [162, 105] width 136 height 16
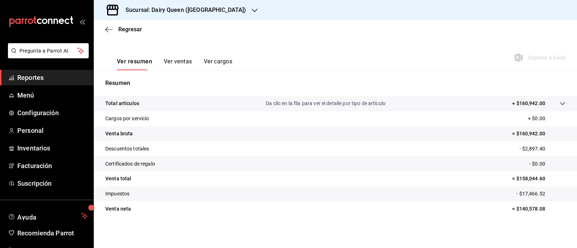
scroll to position [92, 0]
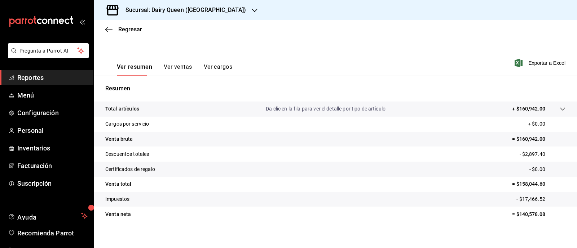
click at [220, 7] on h3 "Sucursal: Dairy Queen (NUEVO SUR)" at bounding box center [183, 10] width 126 height 9
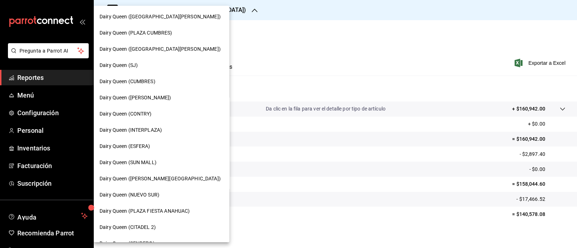
click at [175, 48] on span "Dairy Queen ([GEOGRAPHIC_DATA][PERSON_NAME])" at bounding box center [160, 49] width 121 height 8
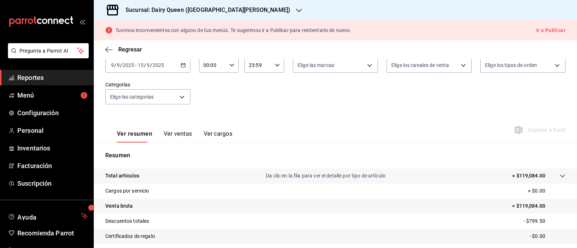
scroll to position [112, 0]
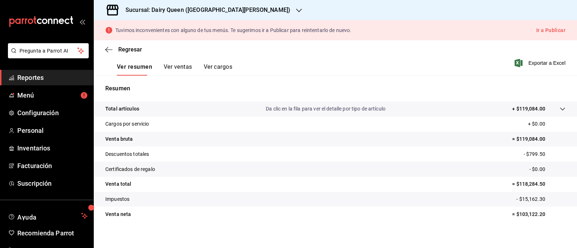
click at [287, 10] on icon "button" at bounding box center [299, 11] width 6 height 6
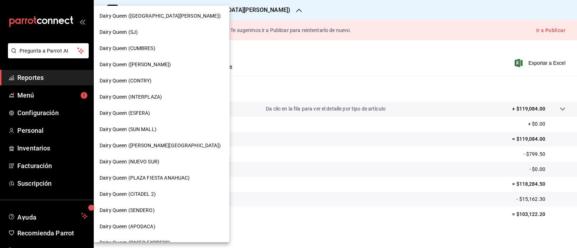
scroll to position [0, 0]
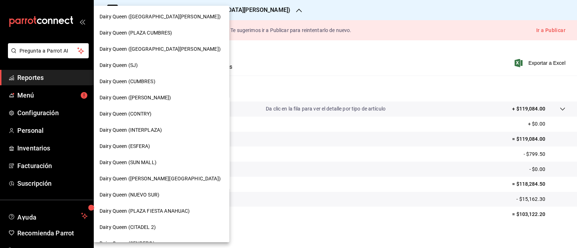
click at [156, 148] on div "Dairy Queen (ESFERA)" at bounding box center [162, 147] width 124 height 8
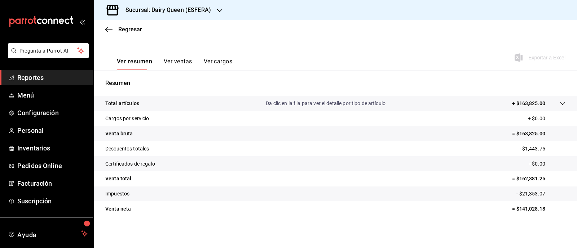
scroll to position [92, 0]
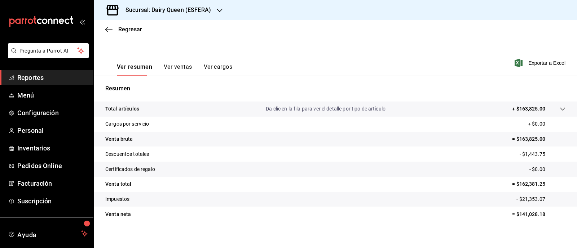
click at [222, 14] on div "Sucursal: Dairy Queen (ESFERA)" at bounding box center [163, 10] width 126 height 20
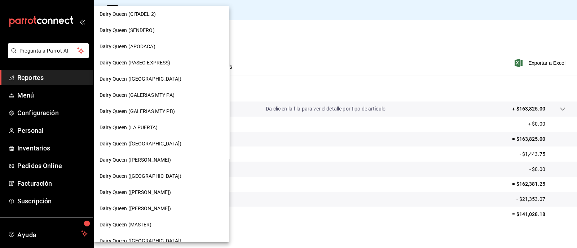
scroll to position [168, 0]
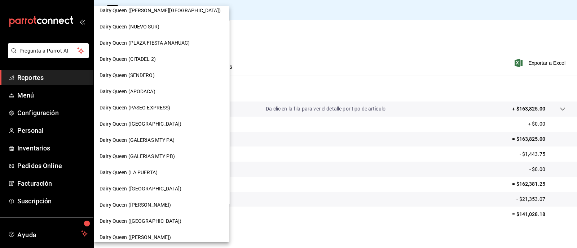
click at [145, 79] on div "Dairy Queen (SENDERO)" at bounding box center [162, 75] width 136 height 16
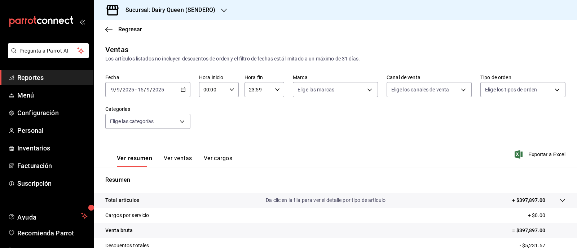
scroll to position [92, 0]
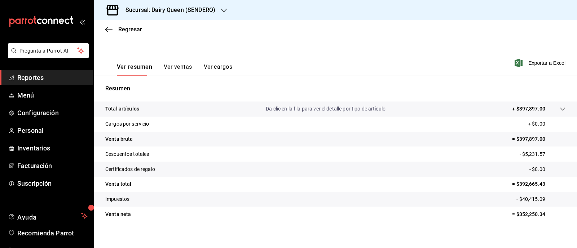
click at [220, 15] on div "Sucursal: Dairy Queen (SENDERO)" at bounding box center [165, 10] width 130 height 20
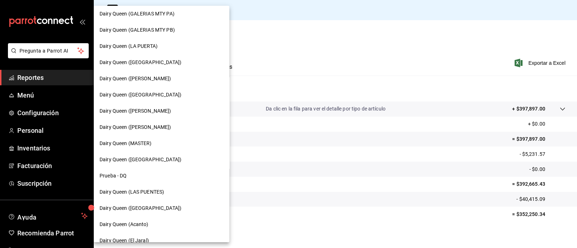
scroll to position [304, 0]
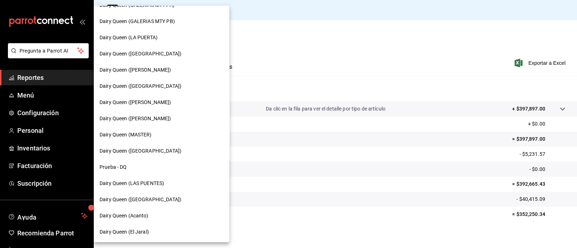
click at [156, 178] on div "Dairy Queen (LAS PUENTES)" at bounding box center [162, 184] width 136 height 16
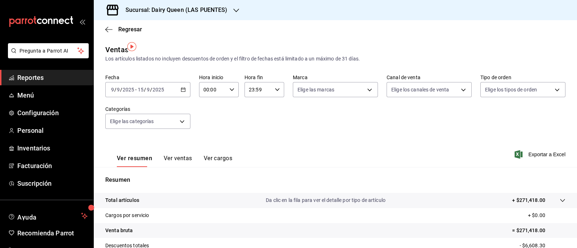
scroll to position [92, 0]
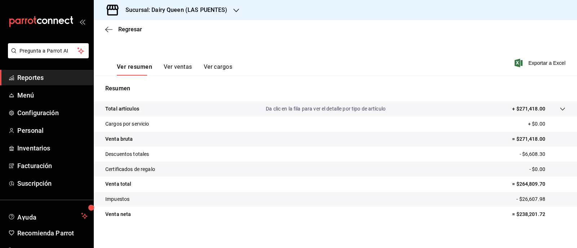
click at [233, 11] on icon "button" at bounding box center [236, 11] width 6 height 6
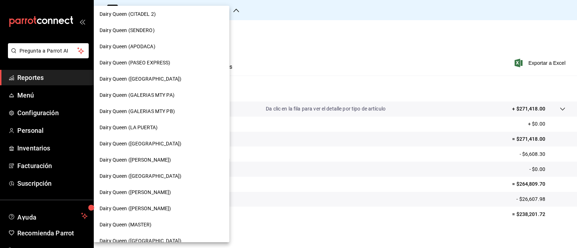
scroll to position [304, 0]
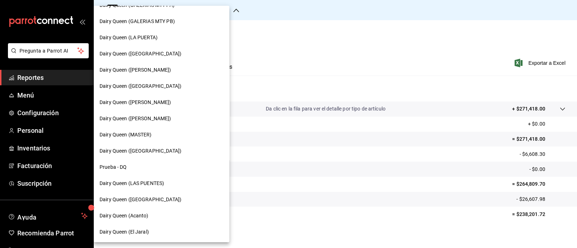
click at [162, 102] on span "Dairy Queen ([PERSON_NAME])" at bounding box center [136, 103] width 72 height 8
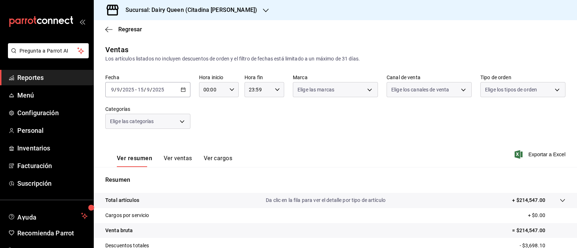
scroll to position [92, 0]
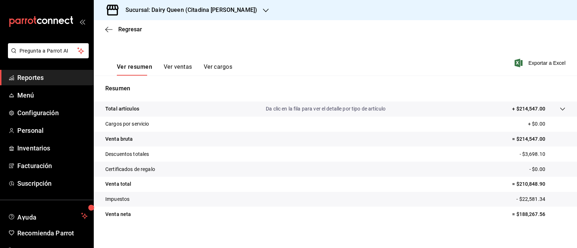
click at [230, 9] on h3 "Sucursal: Dairy Queen (Citadina [PERSON_NAME])" at bounding box center [188, 10] width 137 height 9
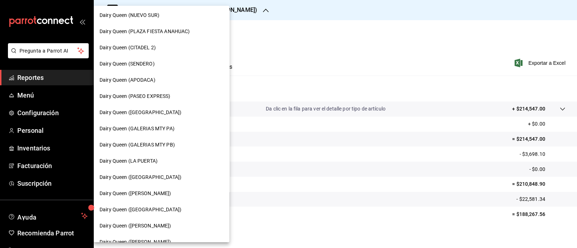
scroll to position [225, 0]
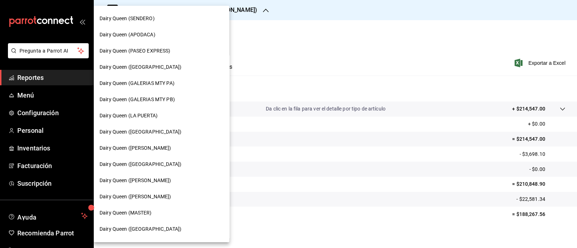
drag, startPoint x: 154, startPoint y: 173, endPoint x: 155, endPoint y: 165, distance: 7.9
click at [155, 165] on nav "Dairy Queen ([GEOGRAPHIC_DATA][PERSON_NAME]) Dairy Queen ([GEOGRAPHIC_DATA]) Da…" at bounding box center [162, 50] width 136 height 541
click at [155, 165] on span "Dairy Queen ([GEOGRAPHIC_DATA])" at bounding box center [141, 165] width 82 height 8
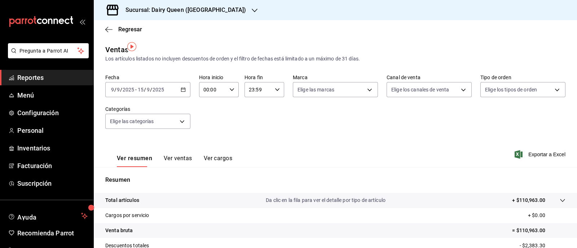
scroll to position [92, 0]
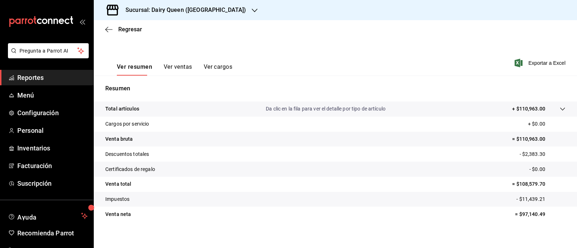
click at [201, 10] on h3 "Sucursal: Dairy Queen ([GEOGRAPHIC_DATA])" at bounding box center [183, 10] width 126 height 9
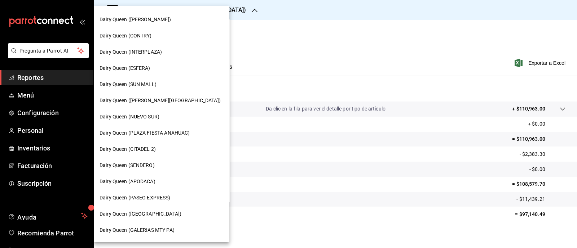
scroll to position [33, 0]
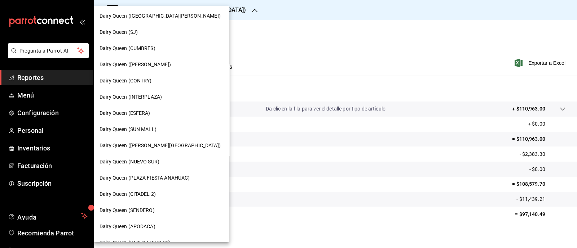
click at [184, 173] on div "Dairy Queen (PLAZA FIESTA ANAHUAC)" at bounding box center [162, 178] width 136 height 16
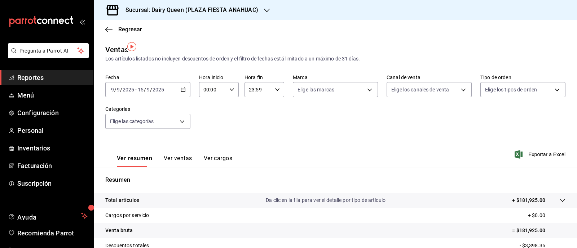
scroll to position [92, 0]
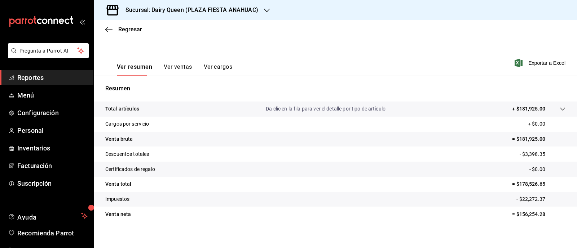
click at [198, 8] on h3 "Sucursal: Dairy Queen (PLAZA FIESTA ANAHUAC)" at bounding box center [189, 10] width 138 height 9
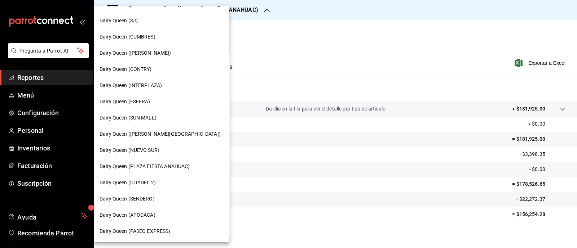
scroll to position [90, 0]
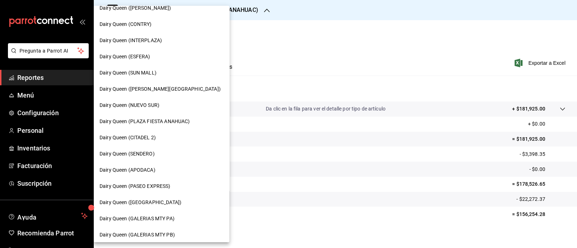
click at [156, 136] on span "Dairy Queen (CITADEL 2)" at bounding box center [128, 138] width 56 height 8
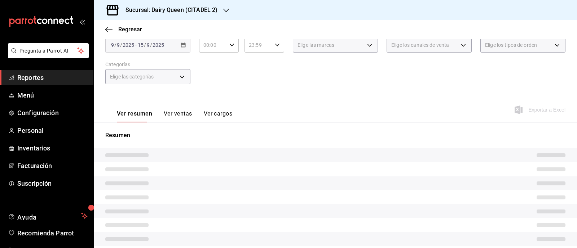
scroll to position [92, 0]
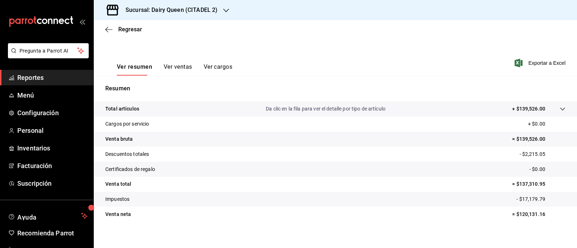
click at [229, 10] on div "Sucursal: Dairy Queen (CITADEL 2)" at bounding box center [166, 10] width 132 height 20
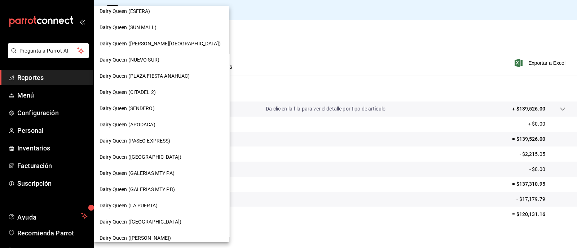
scroll to position [180, 0]
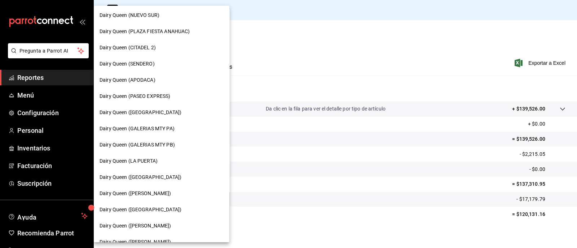
click at [166, 97] on span "Dairy Queen (PASEO EXPRESS)" at bounding box center [135, 97] width 71 height 8
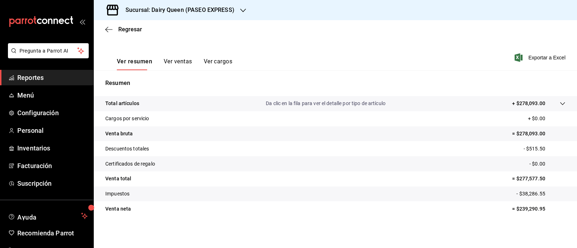
scroll to position [92, 0]
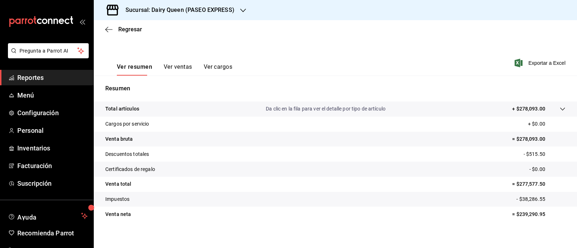
click at [228, 9] on h3 "Sucursal: Dairy Queen (PASEO EXPRESS)" at bounding box center [177, 10] width 115 height 9
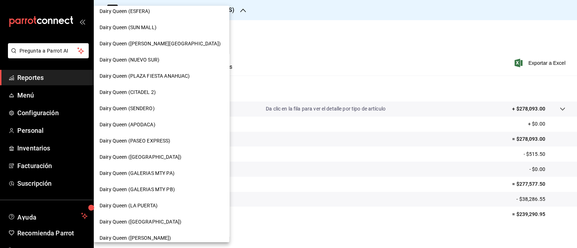
scroll to position [180, 0]
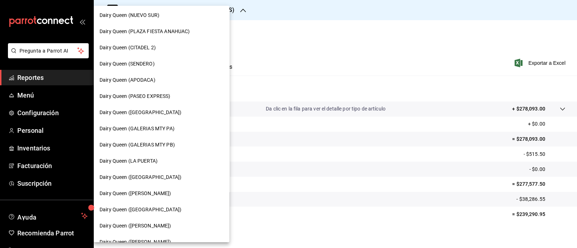
click at [175, 117] on div "Dairy Queen ([GEOGRAPHIC_DATA])" at bounding box center [162, 113] width 136 height 16
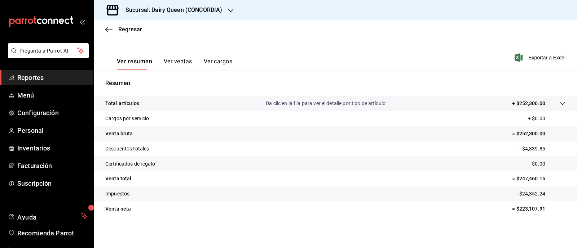
scroll to position [92, 0]
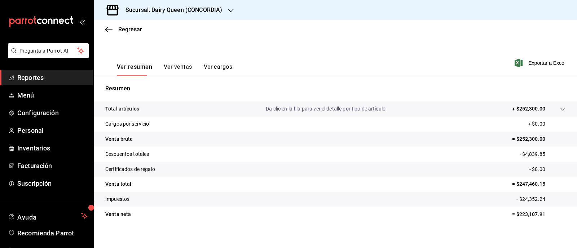
click at [225, 12] on div "Sucursal: Dairy Queen (CONCORDIA)" at bounding box center [168, 10] width 137 height 20
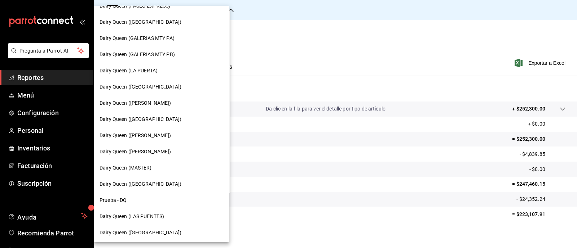
scroll to position [304, 0]
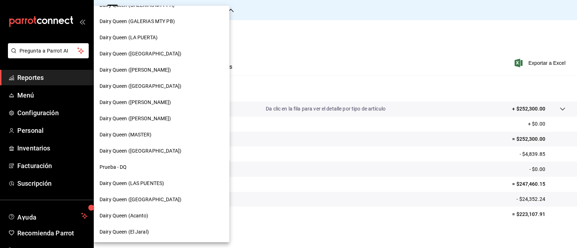
click at [148, 155] on div "Dairy Queen ([GEOGRAPHIC_DATA])" at bounding box center [162, 151] width 136 height 16
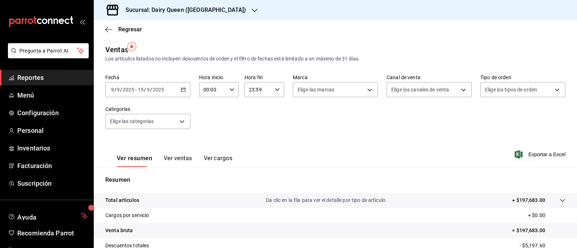
click at [200, 10] on h3 "Sucursal: Dairy Queen ([GEOGRAPHIC_DATA])" at bounding box center [183, 10] width 126 height 9
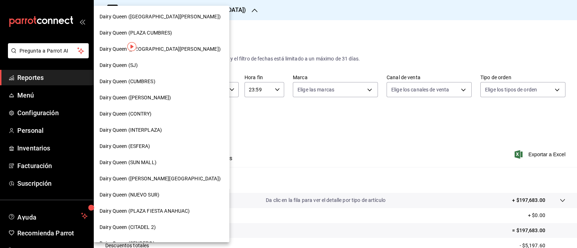
scroll to position [45, 0]
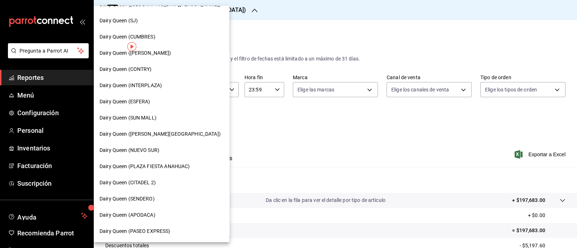
click at [138, 116] on span "Dairy Queen (SUN MALL)" at bounding box center [128, 118] width 57 height 8
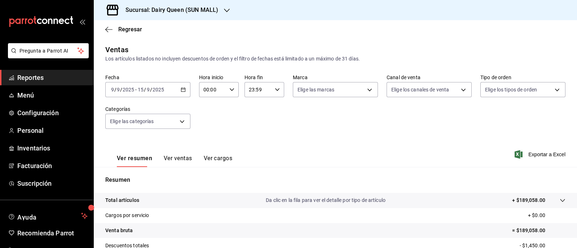
scroll to position [92, 0]
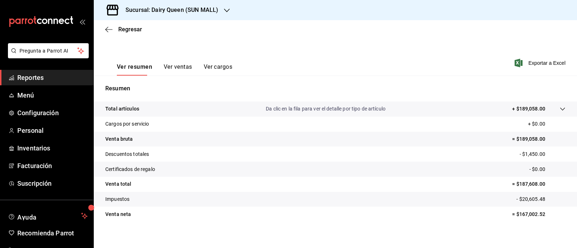
click at [224, 13] on div at bounding box center [227, 10] width 6 height 8
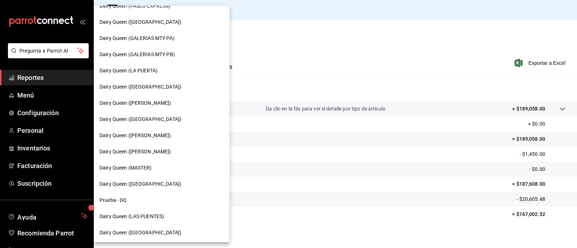
scroll to position [304, 0]
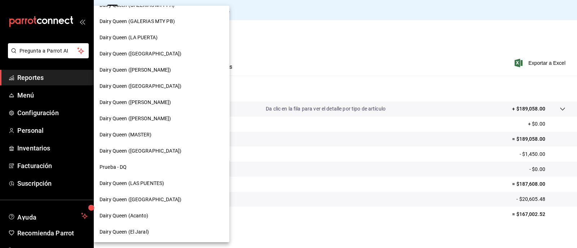
click at [150, 215] on div "Dairy Queen (Acanto)" at bounding box center [162, 216] width 124 height 8
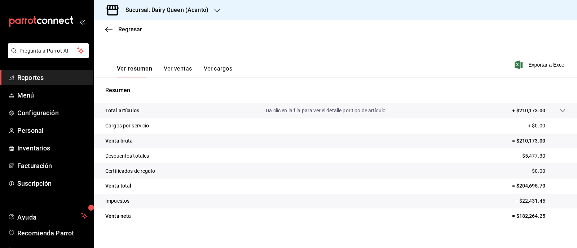
scroll to position [92, 0]
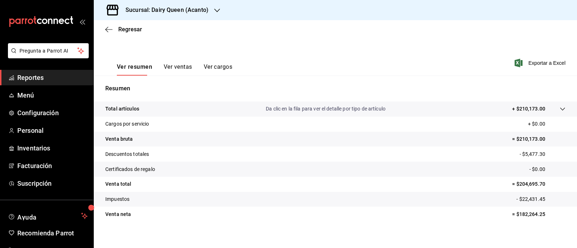
click at [220, 8] on div "Sucursal: Dairy Queen (Acanto)" at bounding box center [161, 10] width 123 height 20
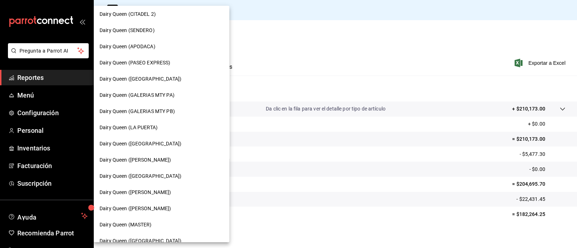
scroll to position [168, 0]
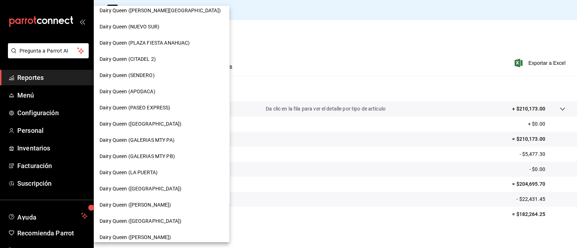
click at [158, 93] on div "Dairy Queen (APODACA)" at bounding box center [162, 92] width 124 height 8
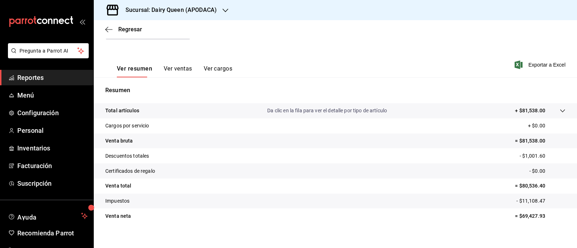
scroll to position [92, 0]
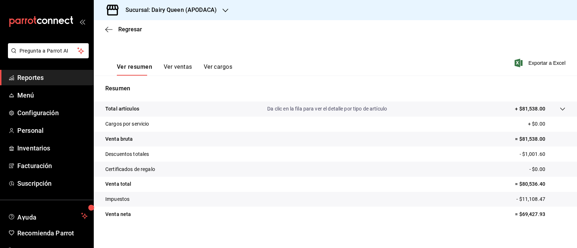
click at [224, 10] on icon "button" at bounding box center [225, 11] width 6 height 6
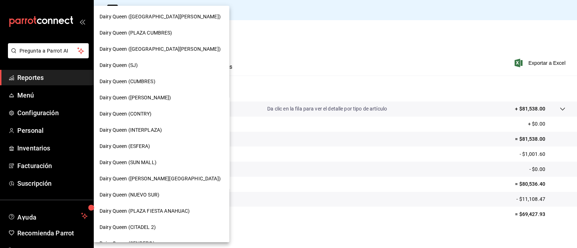
scroll to position [304, 0]
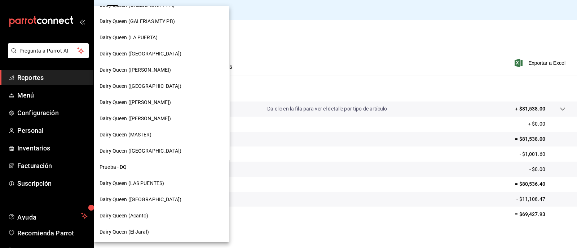
click at [147, 117] on span "Dairy Queen ([PERSON_NAME])" at bounding box center [136, 119] width 72 height 8
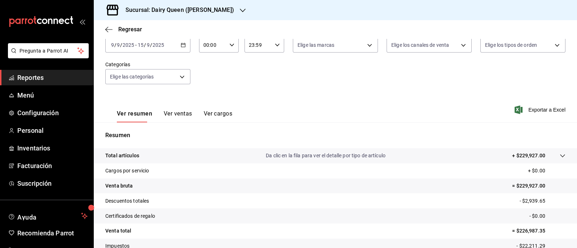
scroll to position [92, 0]
